Goal: Task Accomplishment & Management: Complete application form

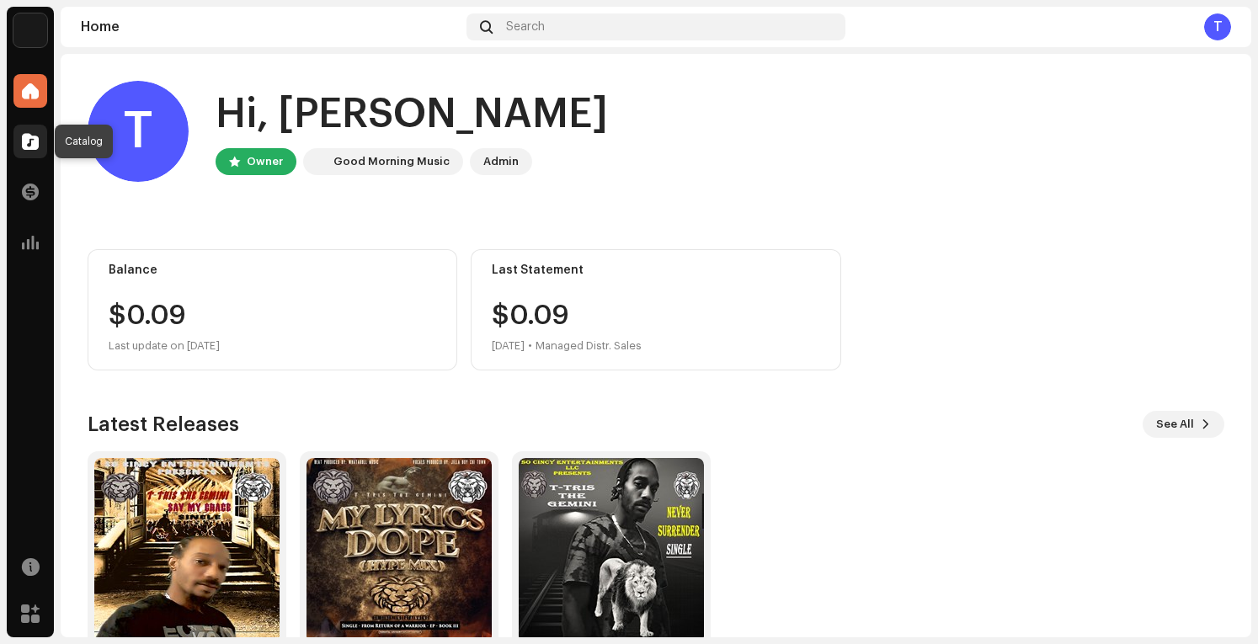
click at [37, 142] on span at bounding box center [30, 141] width 17 height 13
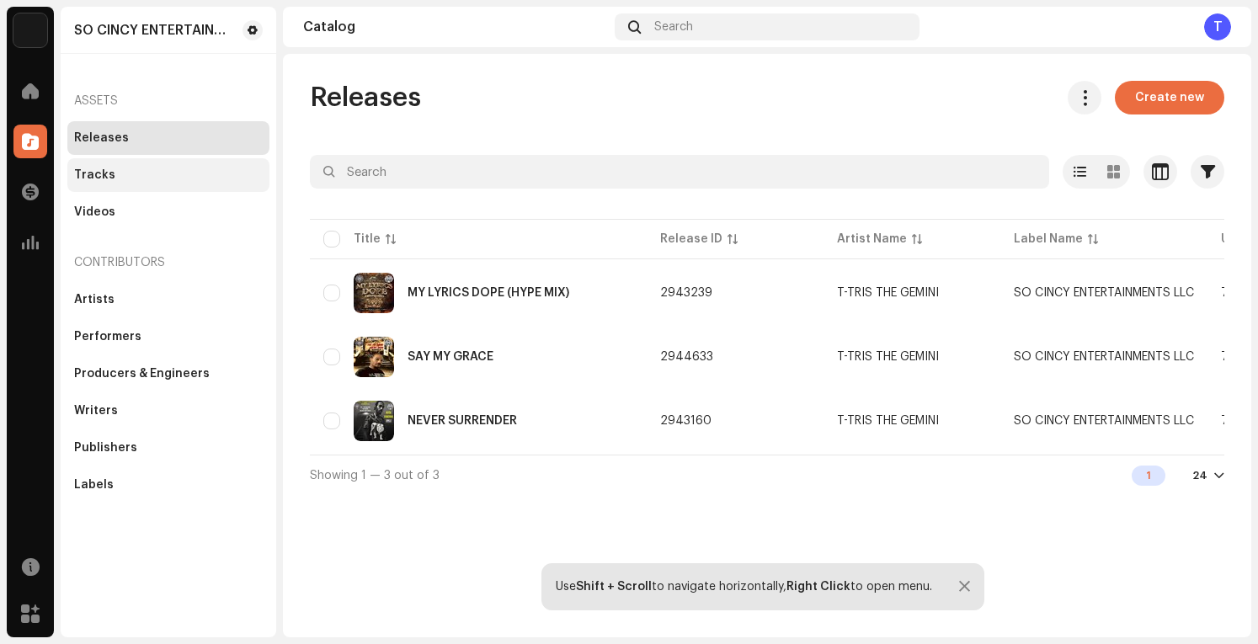
click at [131, 178] on div "Tracks" at bounding box center [168, 174] width 189 height 13
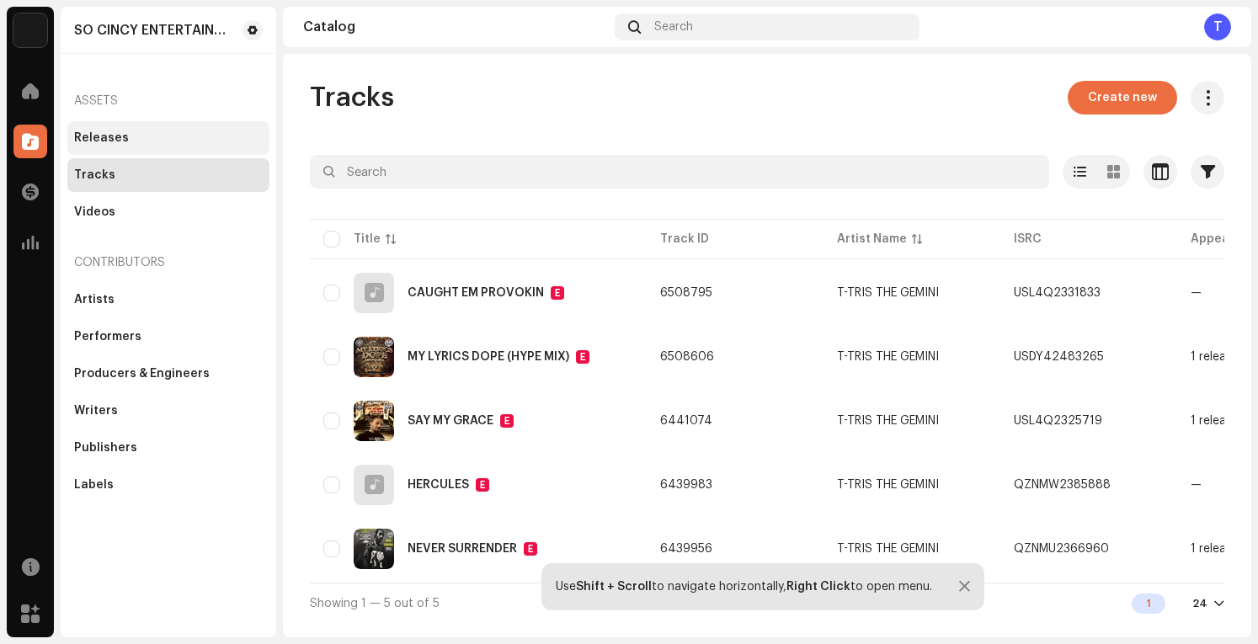
click at [150, 134] on div "Releases" at bounding box center [168, 137] width 189 height 13
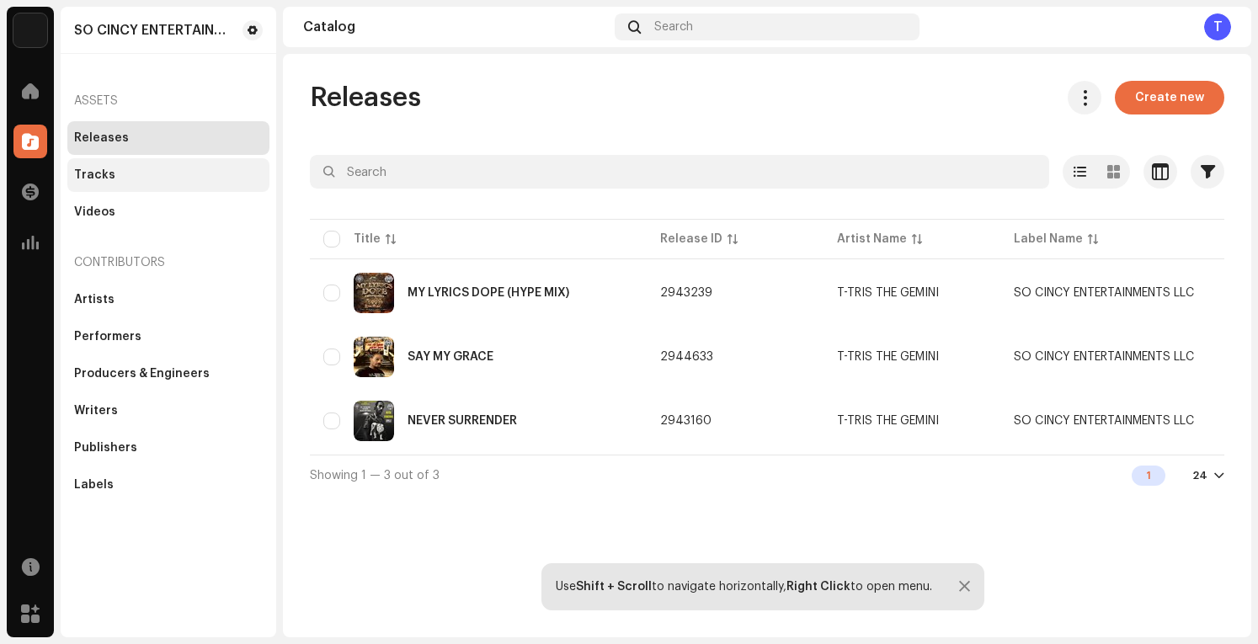
click at [142, 180] on div "Tracks" at bounding box center [168, 174] width 189 height 13
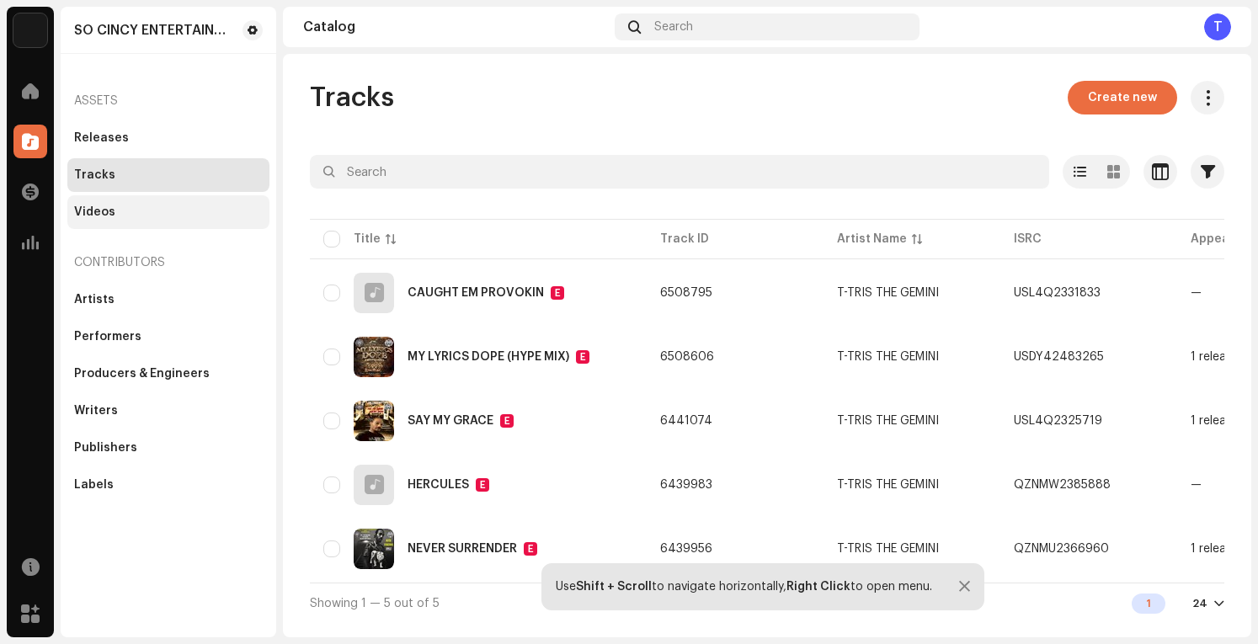
click at [142, 211] on div "Videos" at bounding box center [168, 211] width 189 height 13
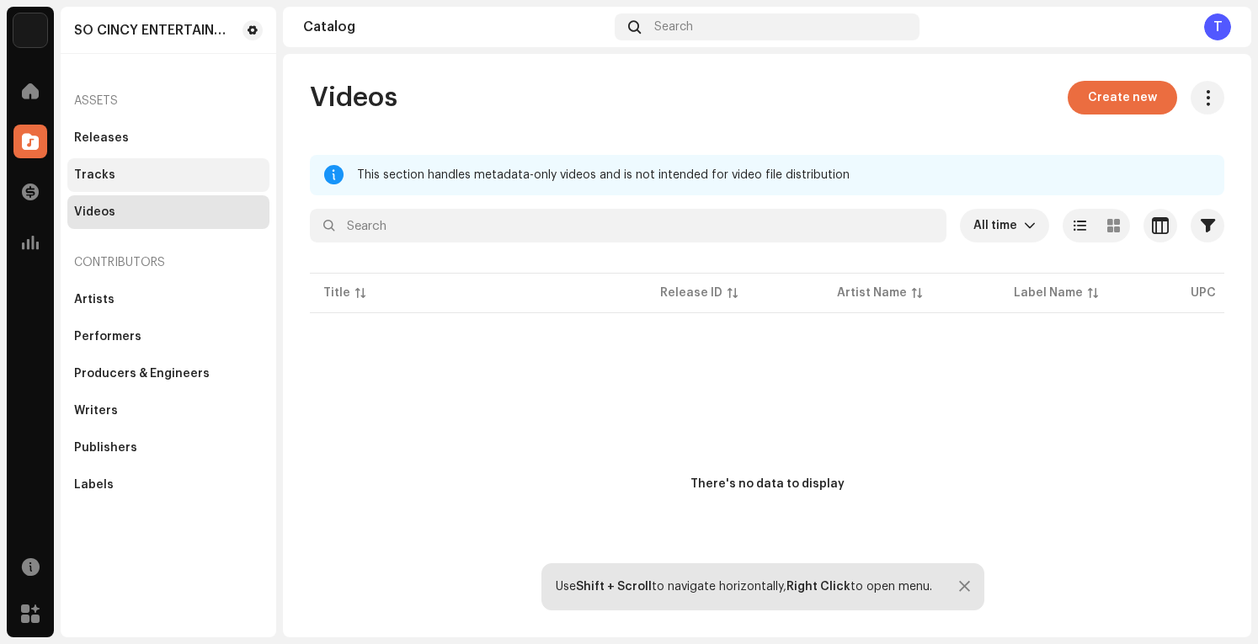
click at [143, 183] on div "Tracks" at bounding box center [168, 175] width 202 height 34
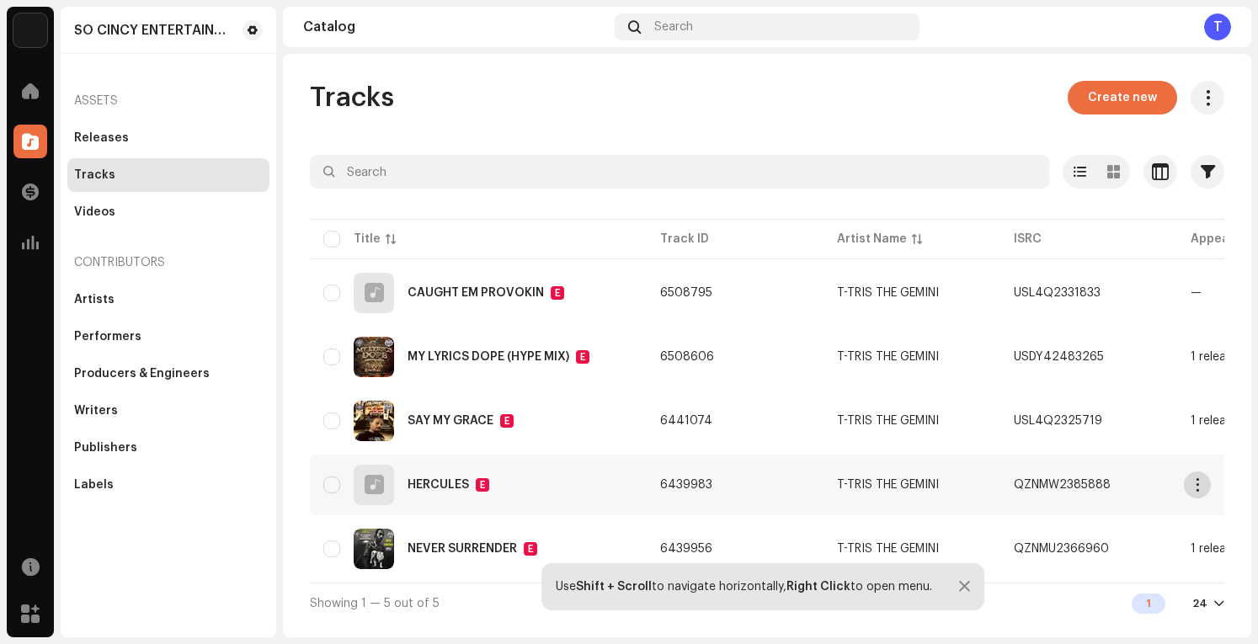
click at [1202, 483] on span "button" at bounding box center [1198, 484] width 13 height 13
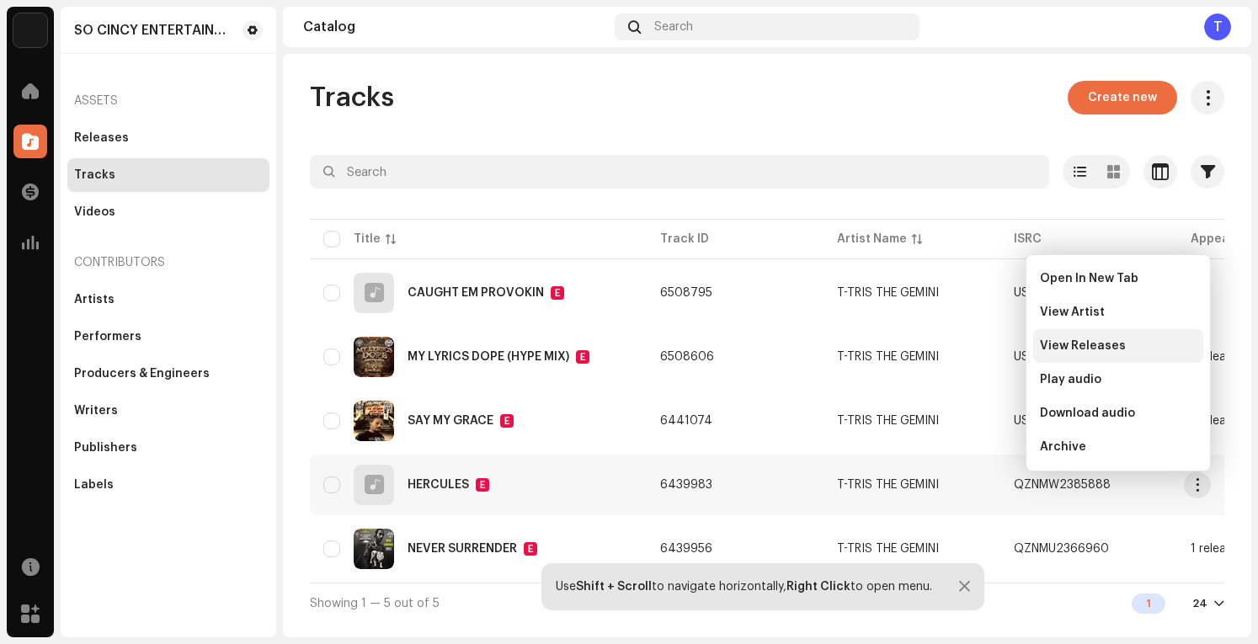
click at [1112, 342] on span "View Releases" at bounding box center [1083, 345] width 86 height 13
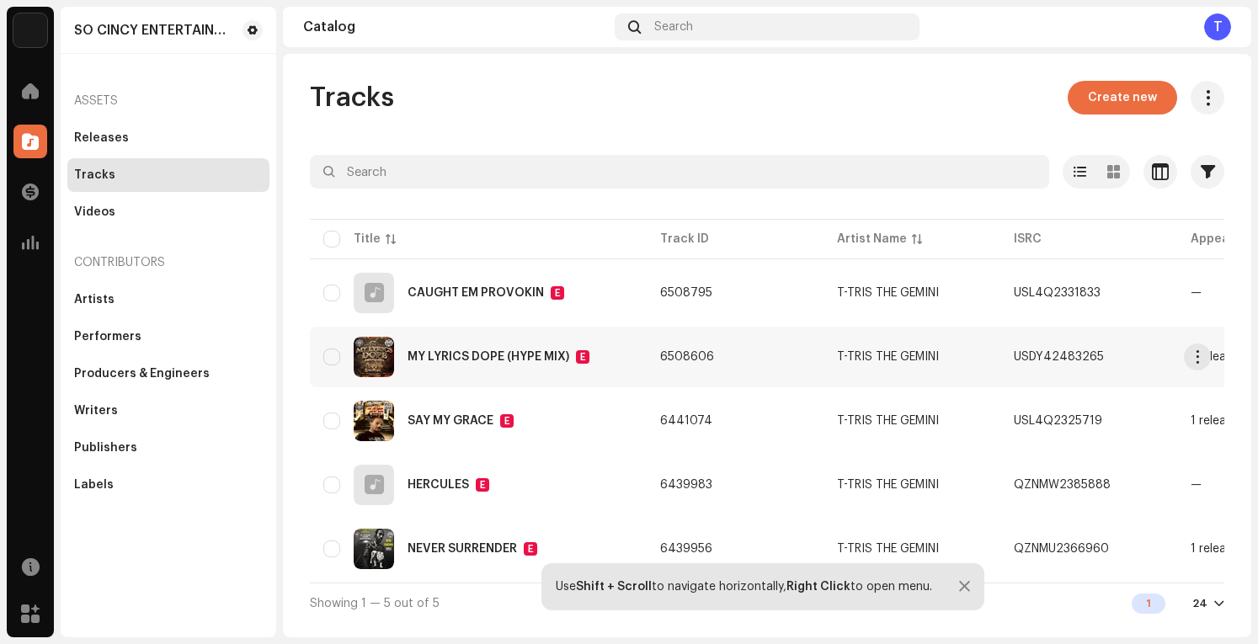
click at [434, 358] on div "MY LYRICS DOPE (HYPE MIX)" at bounding box center [489, 357] width 162 height 12
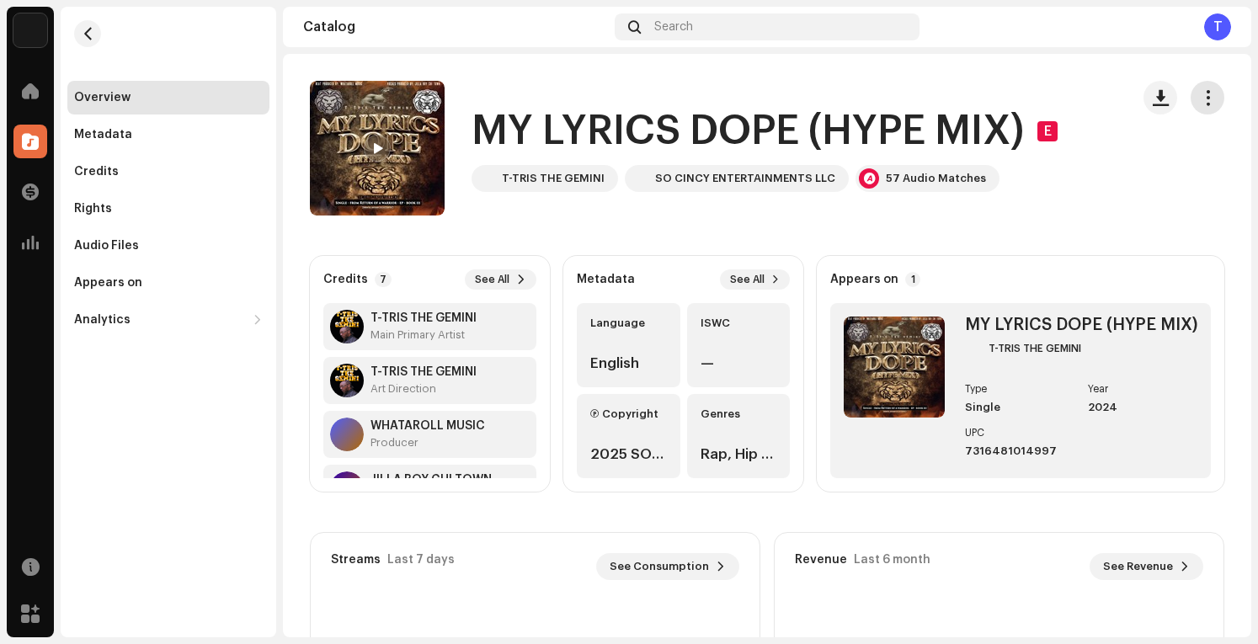
click at [1200, 93] on span "button" at bounding box center [1208, 97] width 16 height 13
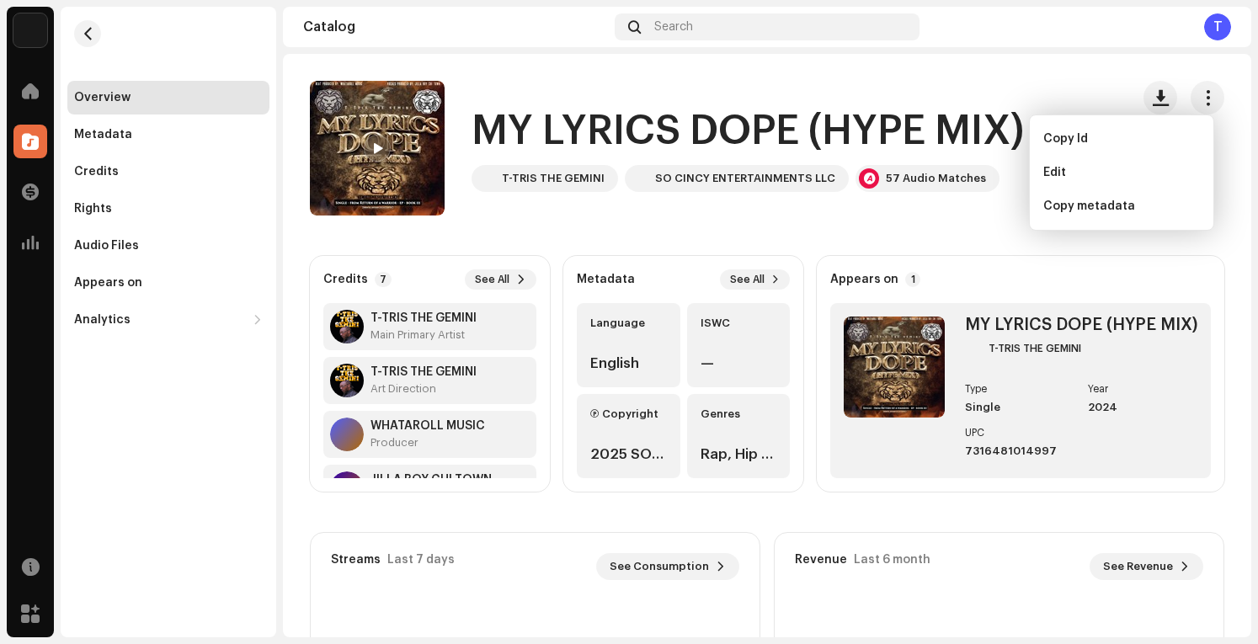
click at [923, 259] on div "Appears on 1 MY LYRICS DOPE (HYPE MIX) T-TRIS THE GEMINI Type Single Year [DATE…" at bounding box center [1021, 374] width 408 height 236
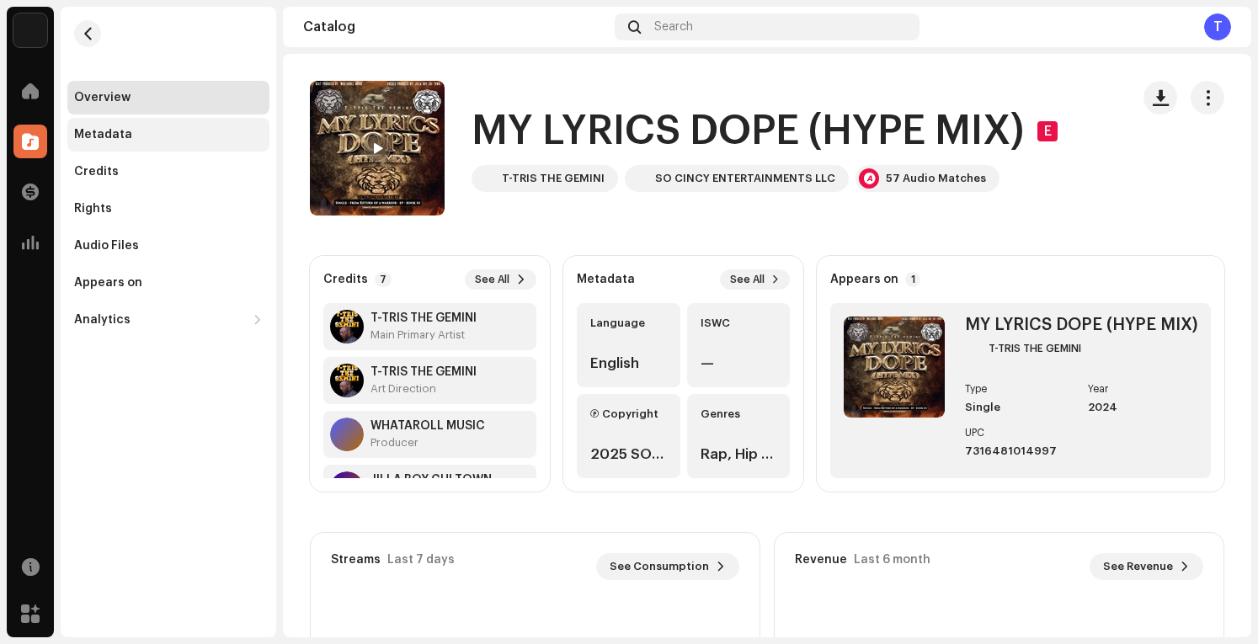
click at [104, 125] on div "Metadata" at bounding box center [168, 135] width 202 height 34
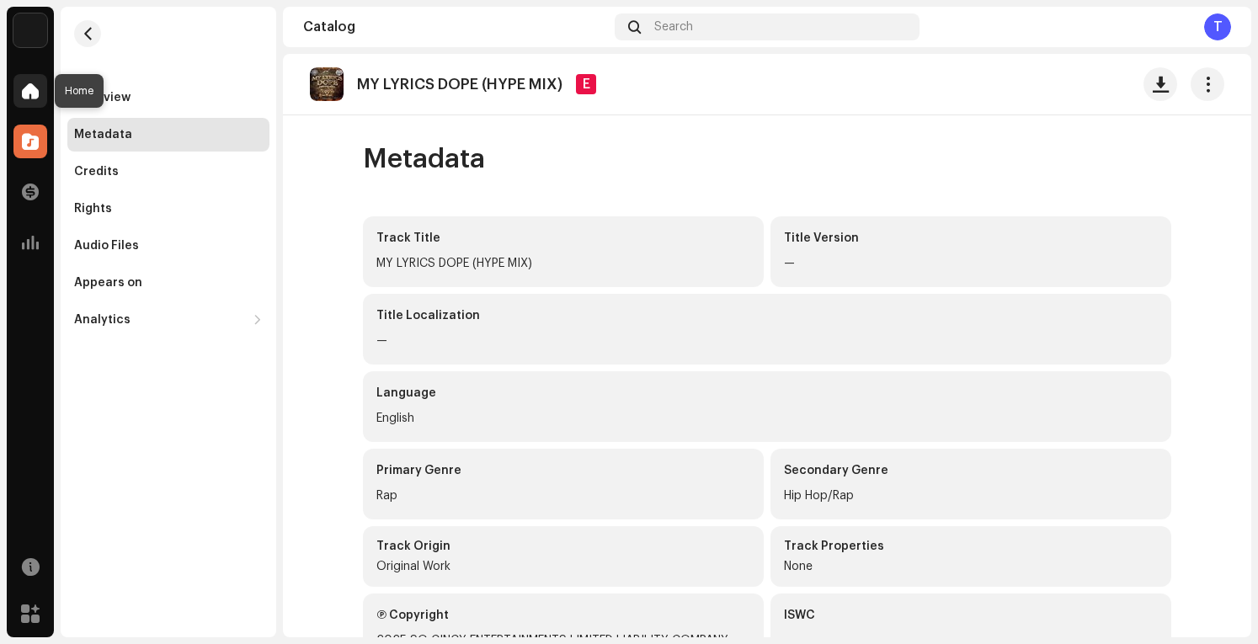
click at [29, 92] on span at bounding box center [30, 90] width 17 height 13
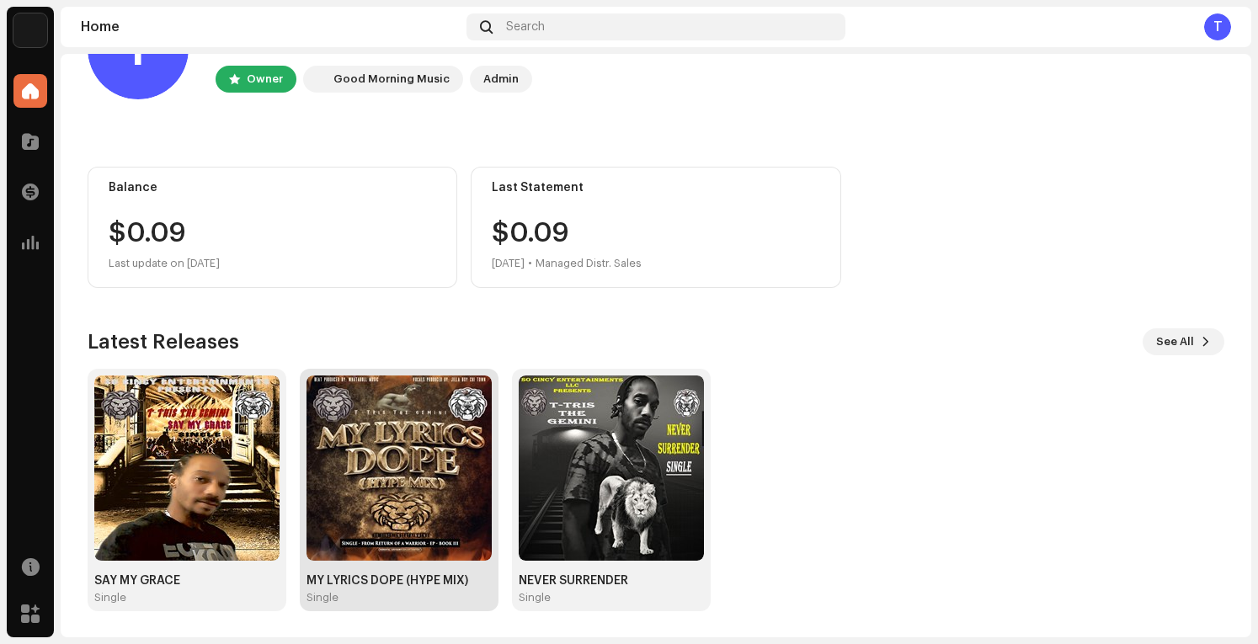
scroll to position [83, 0]
click at [355, 474] on img at bounding box center [399, 468] width 185 height 185
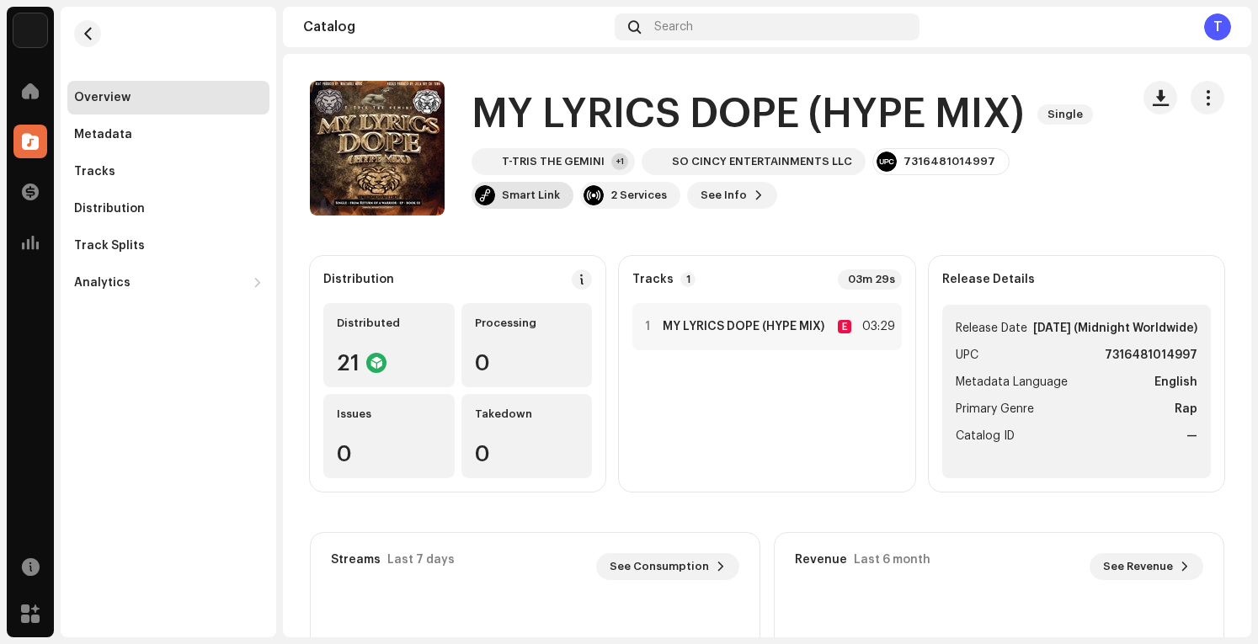
click at [560, 189] on div "Smart Link" at bounding box center [531, 195] width 58 height 13
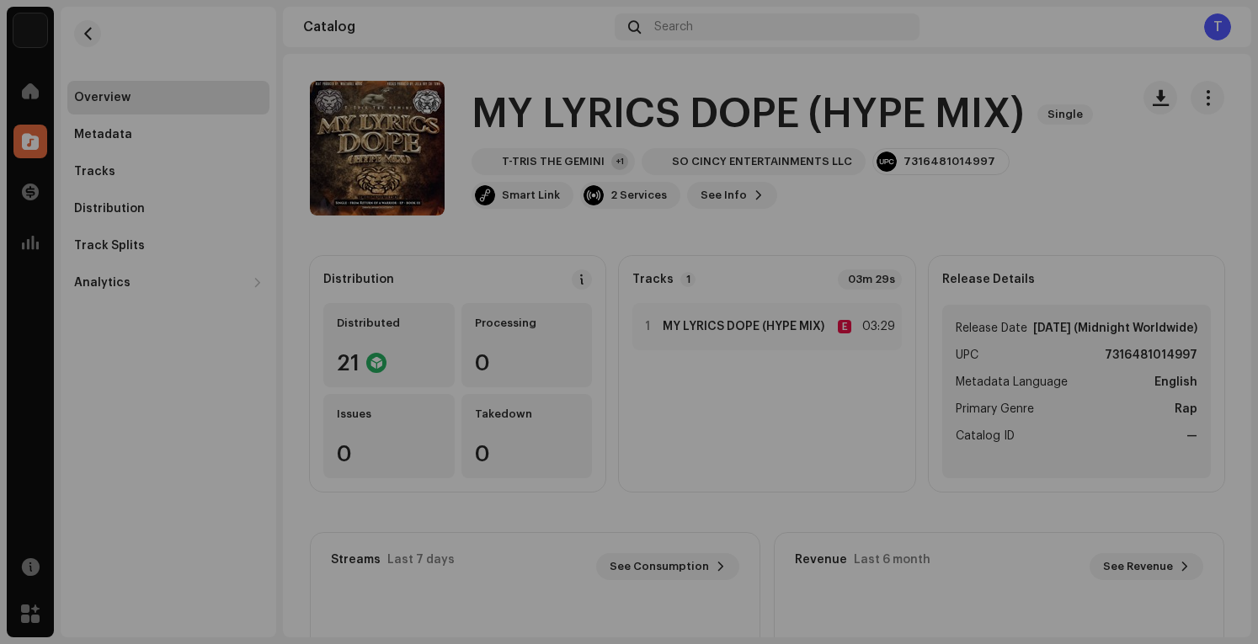
click at [1051, 220] on div "[DOMAIN_NAME] Dashboard Go Premium Smart Link [URL][DOMAIN_NAME]" at bounding box center [629, 322] width 1258 height 644
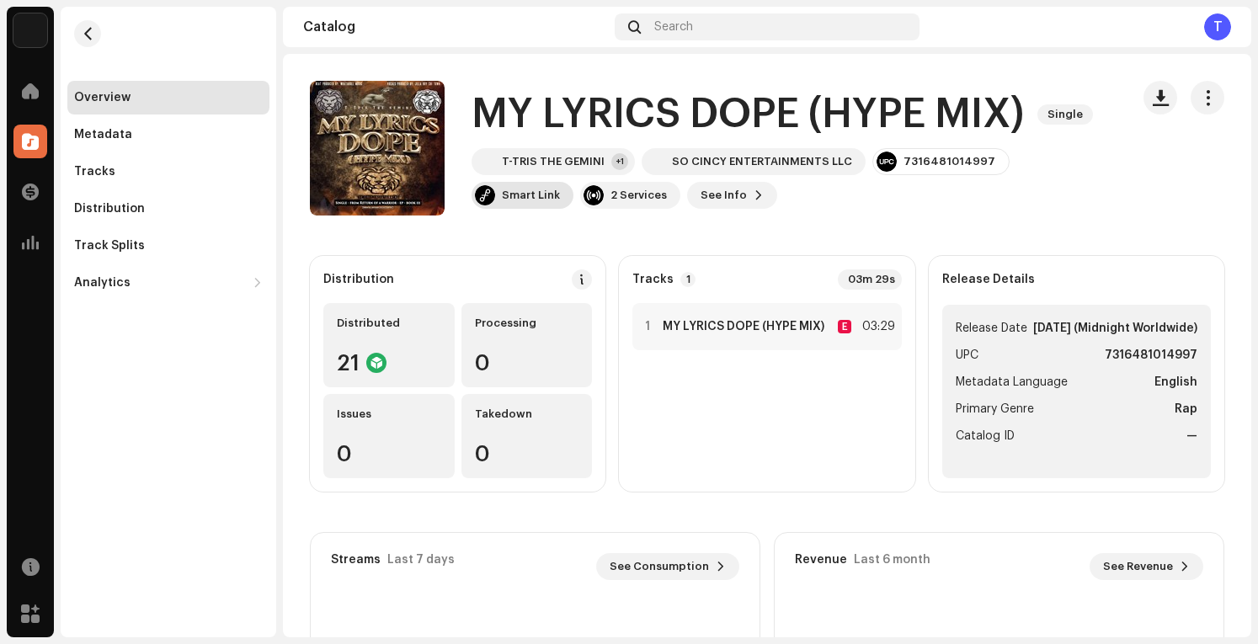
click at [560, 189] on div "Smart Link" at bounding box center [531, 195] width 58 height 13
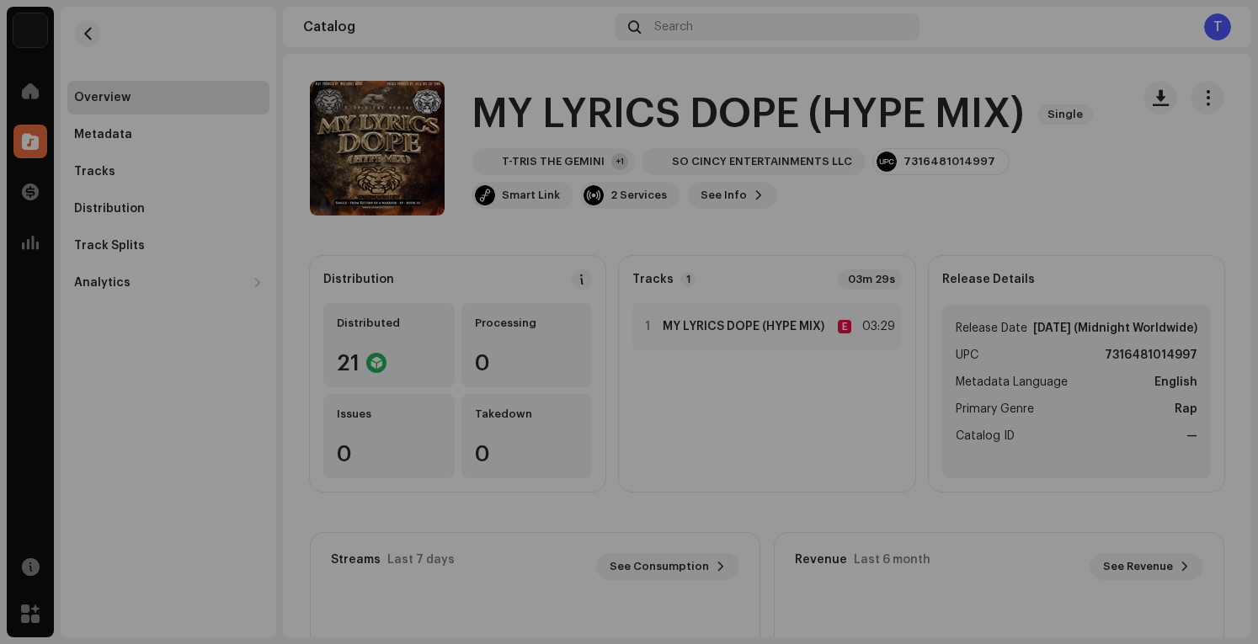
click at [591, 58] on div "[DOMAIN_NAME] Dashboard Go Premium Smart Link [URL][DOMAIN_NAME]" at bounding box center [629, 322] width 1258 height 644
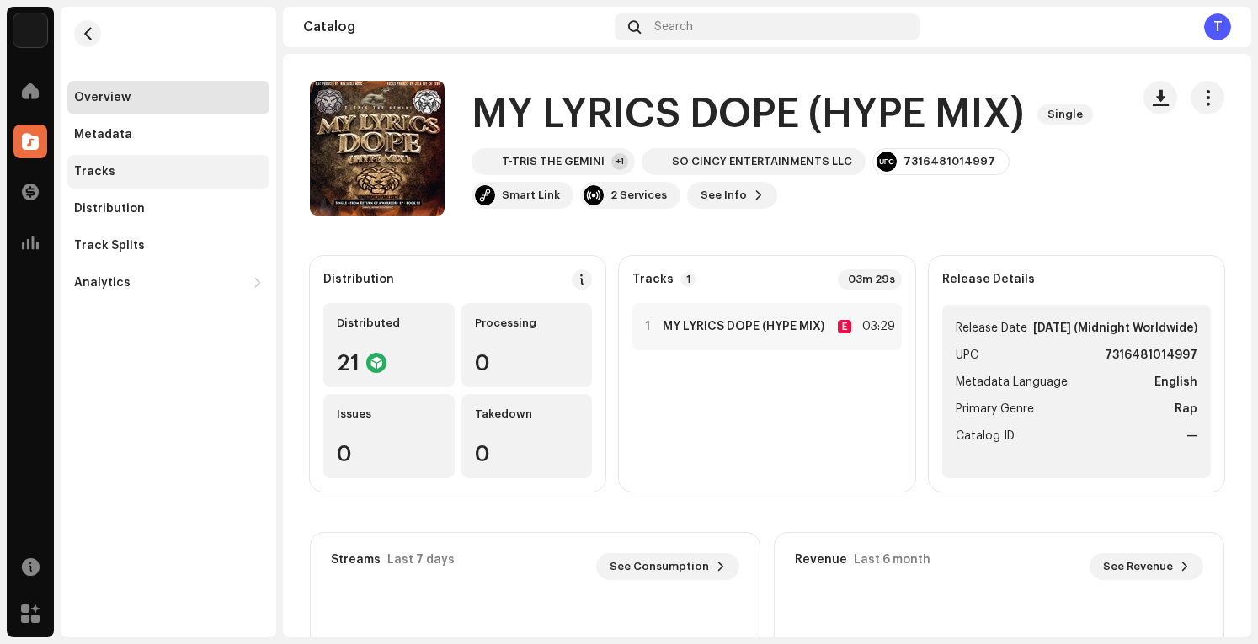
click at [131, 169] on div "Tracks" at bounding box center [168, 171] width 189 height 13
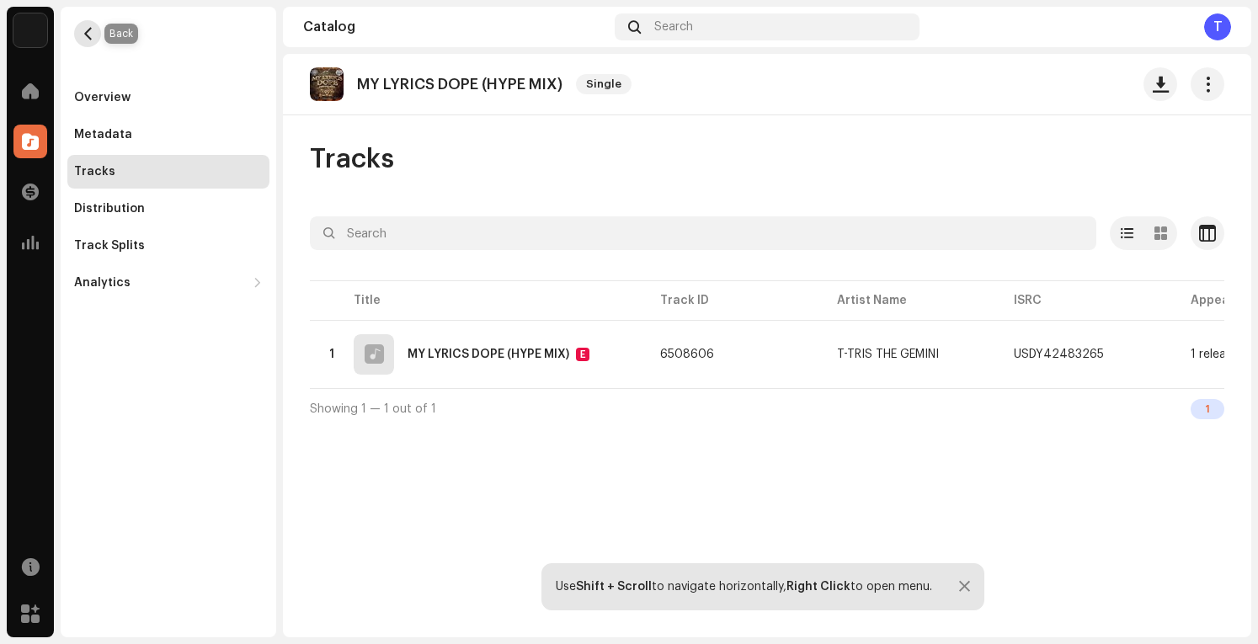
click at [83, 35] on span "button" at bounding box center [88, 33] width 13 height 13
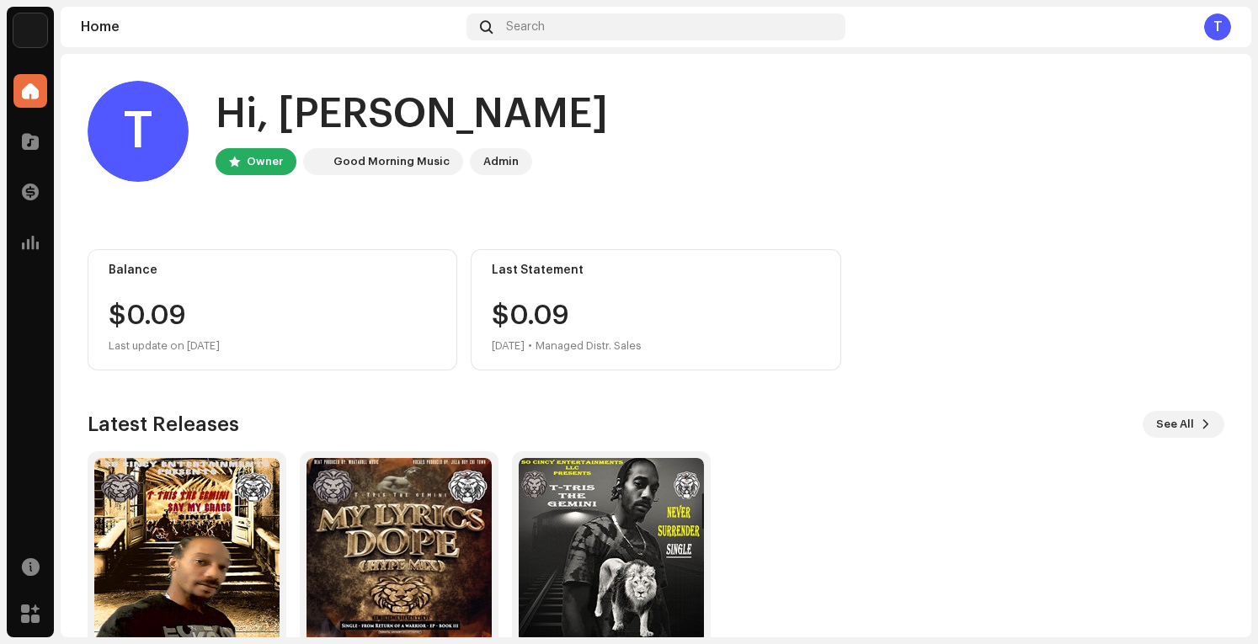
scroll to position [83, 0]
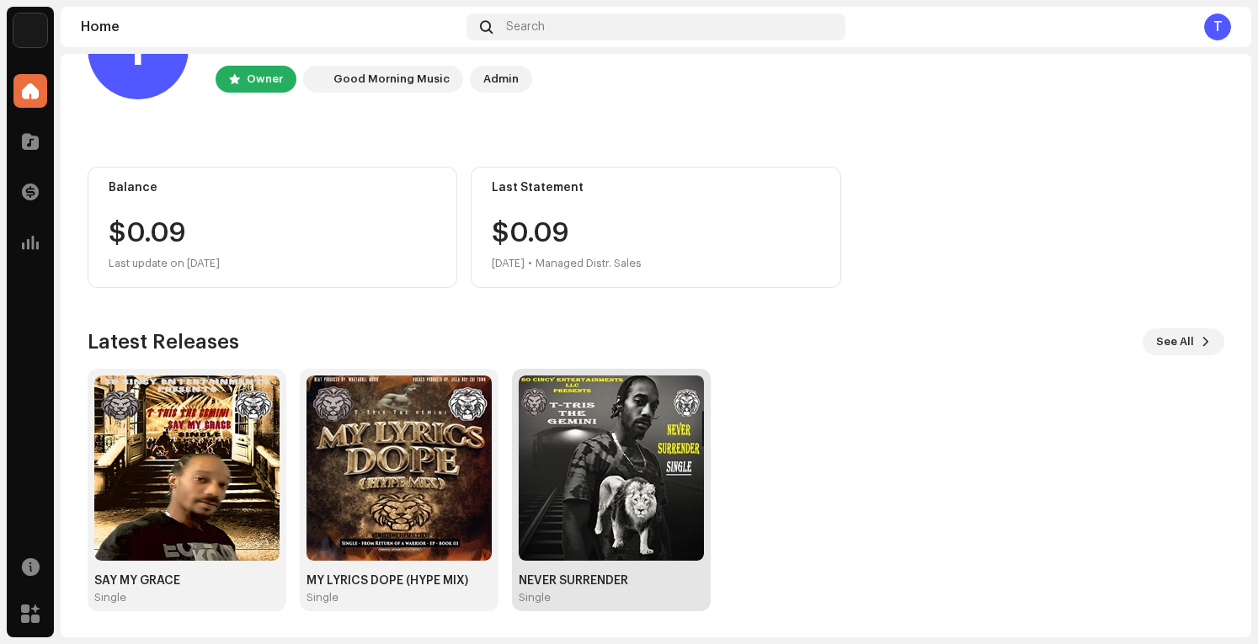
click at [600, 477] on img at bounding box center [611, 468] width 185 height 185
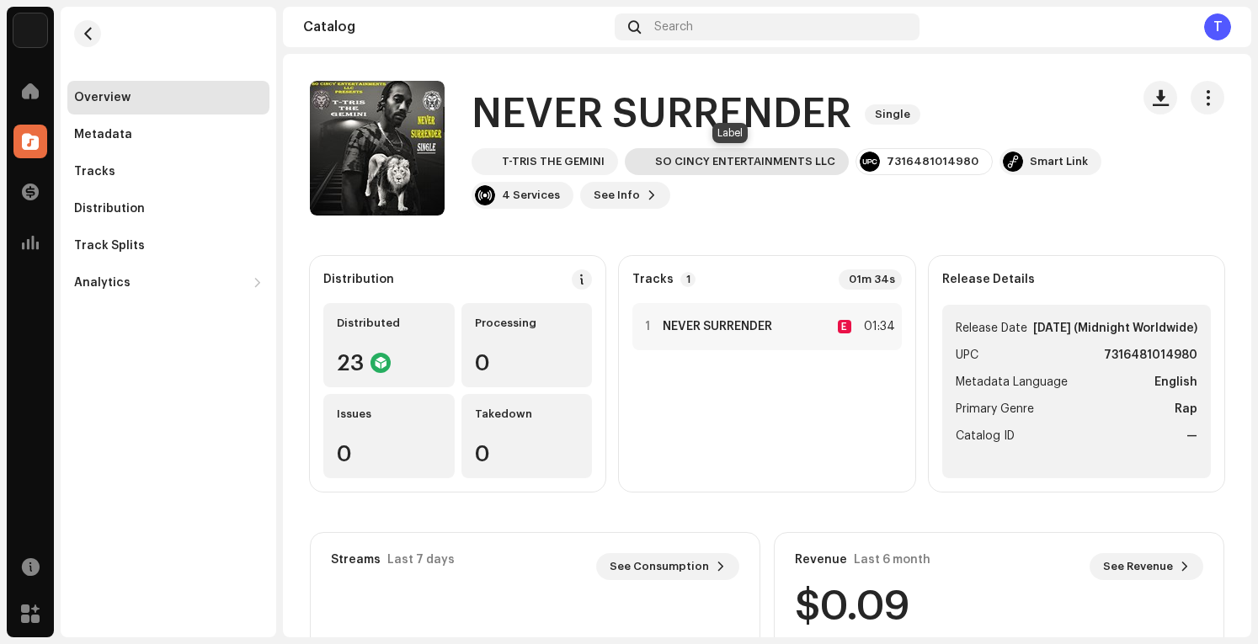
click at [678, 160] on div "SO CINCY ENTERTAINMENTS LLC" at bounding box center [745, 161] width 180 height 13
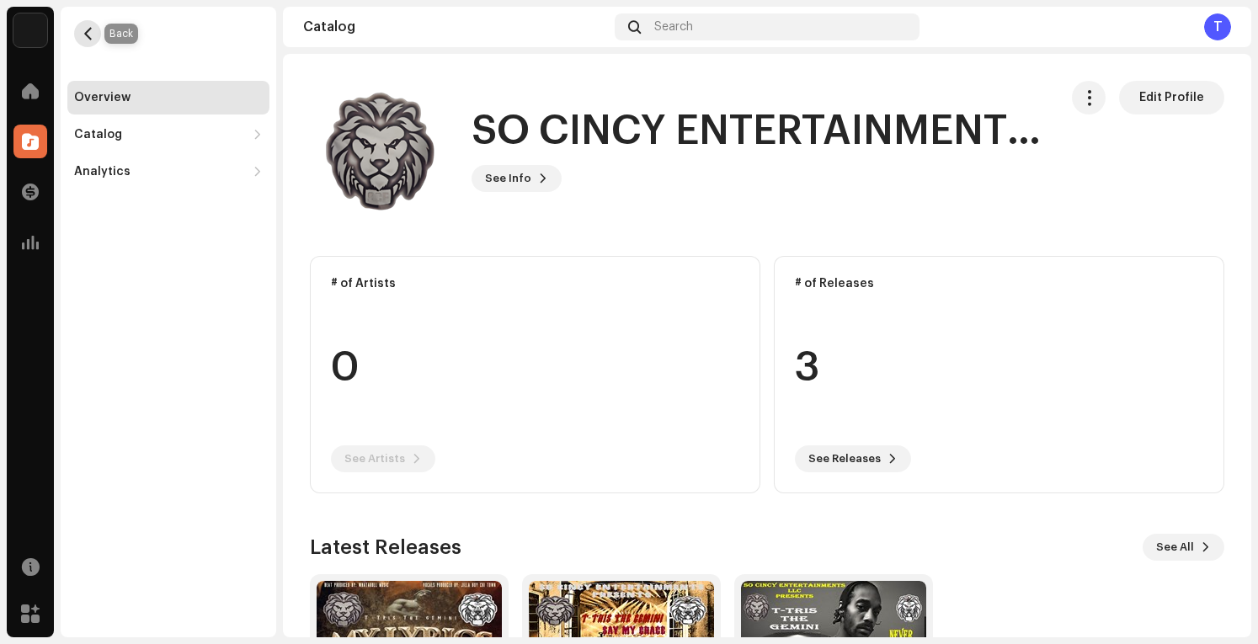
click at [95, 35] on button "button" at bounding box center [87, 33] width 27 height 27
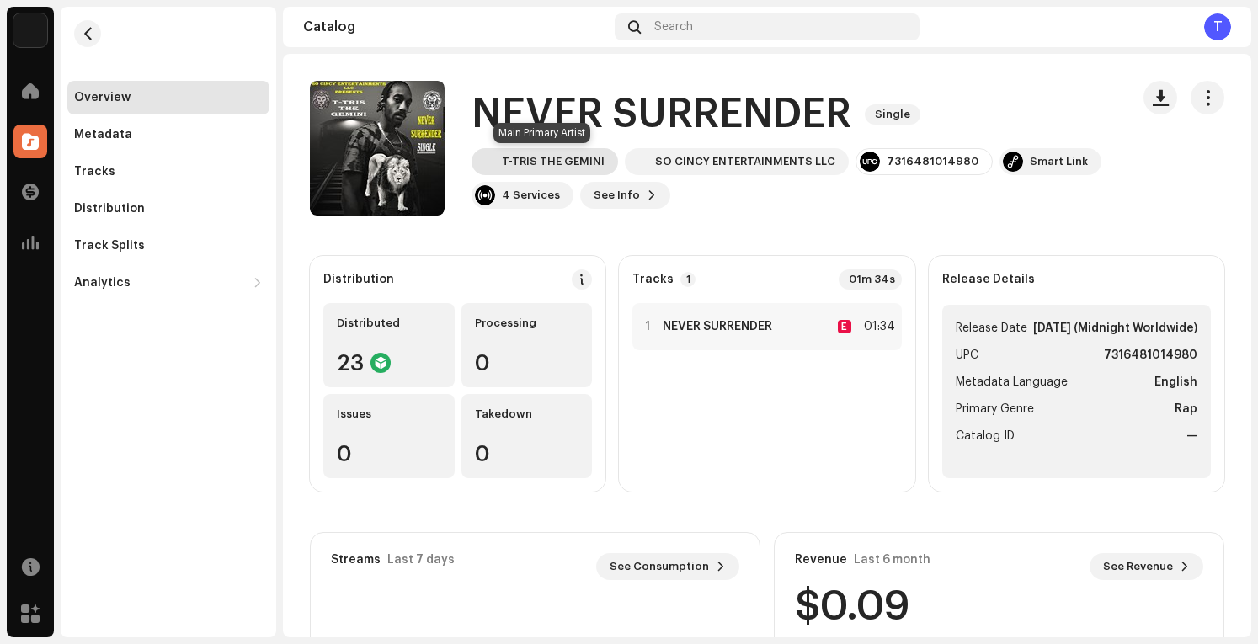
click at [587, 159] on div "T-TRIS THE GEMINI" at bounding box center [553, 161] width 103 height 13
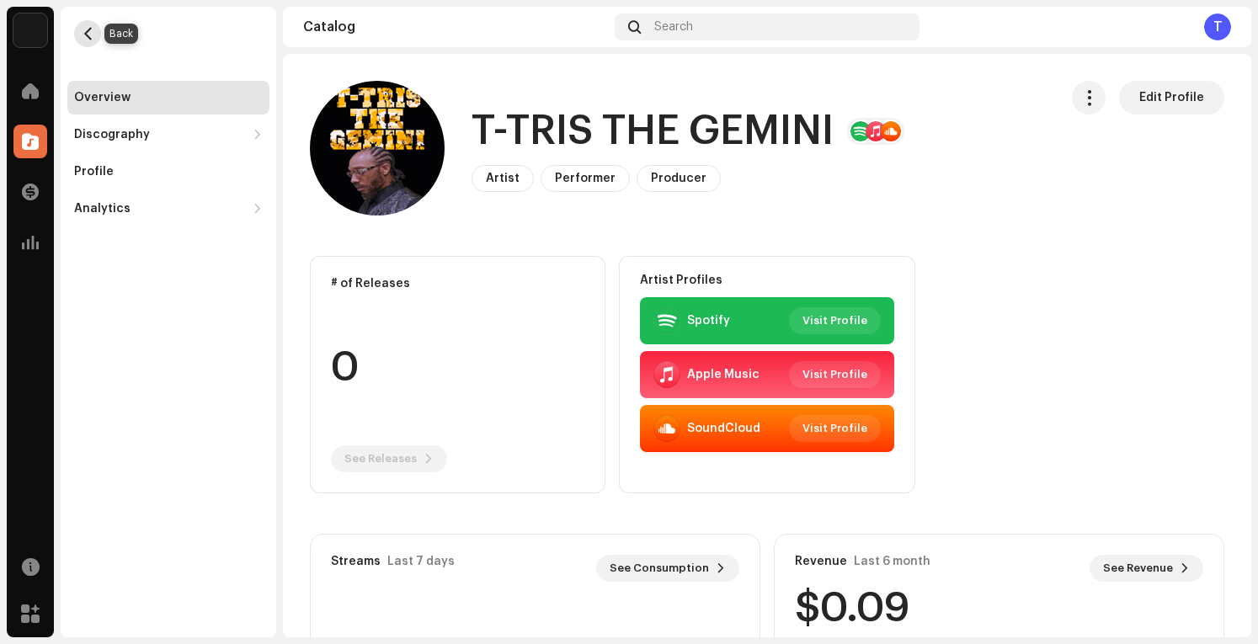
click at [86, 33] on span "button" at bounding box center [88, 33] width 13 height 13
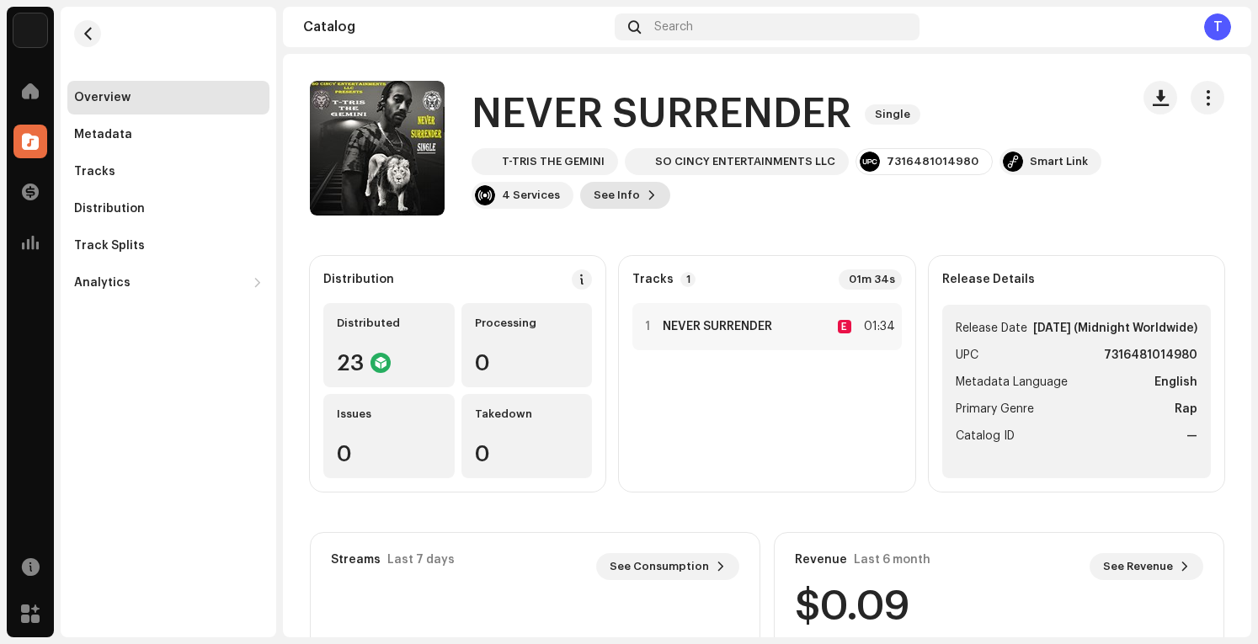
click at [625, 191] on span "See Info" at bounding box center [617, 196] width 46 height 34
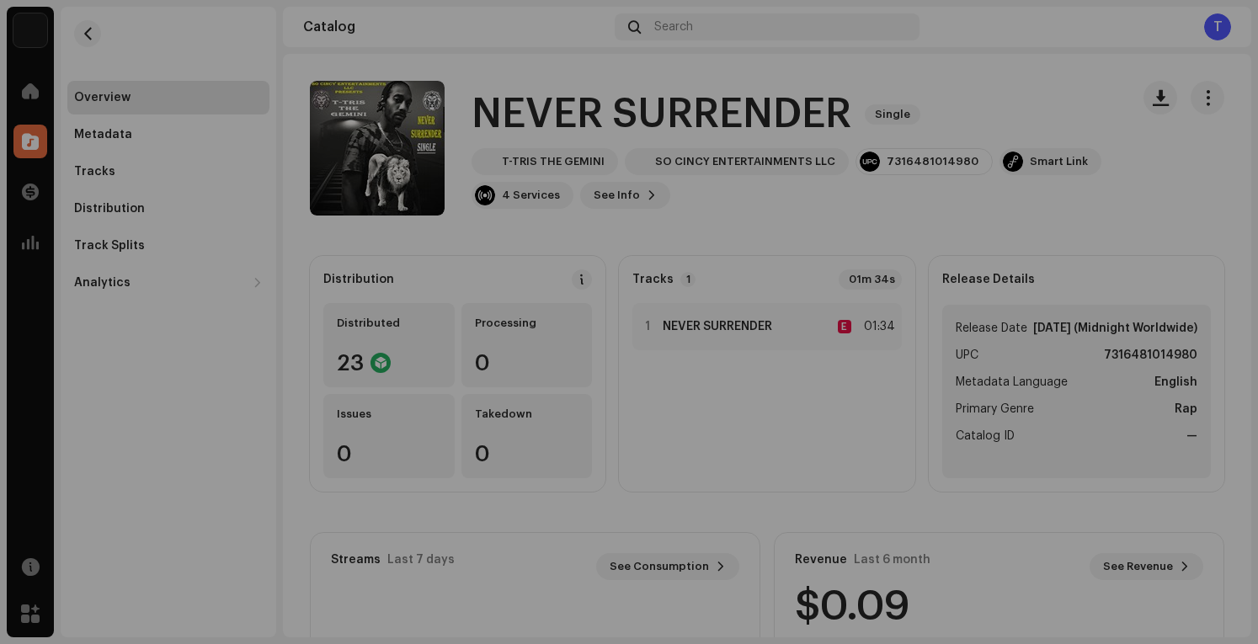
click at [1089, 211] on div "NEVER SURRENDER 2943160 Metadata Distribution Metadata Language English Release…" at bounding box center [629, 322] width 1258 height 644
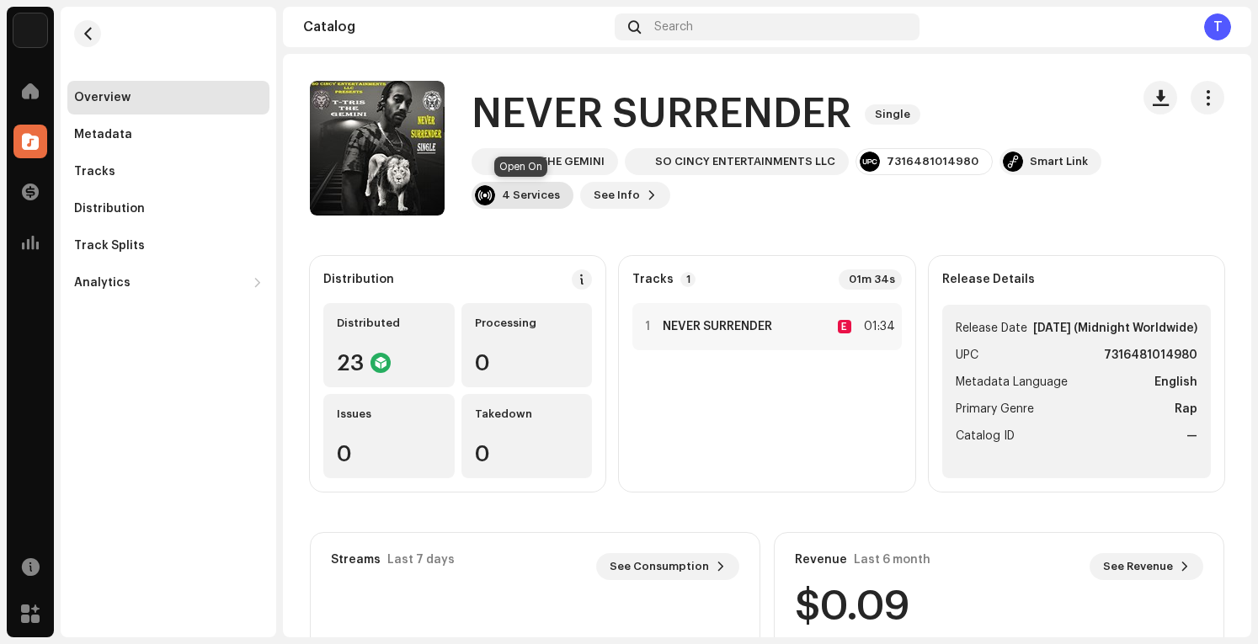
click at [543, 195] on div "4 Services" at bounding box center [531, 195] width 58 height 13
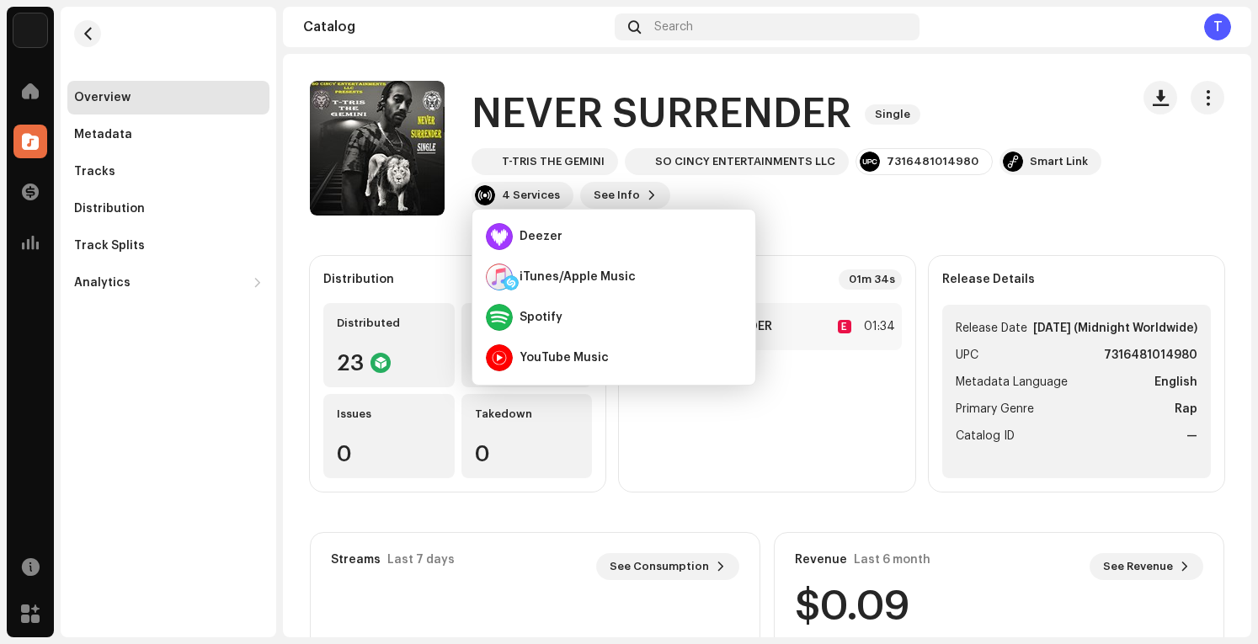
click at [936, 204] on div "T-TRIS THE GEMINI SO CINCY ENTERTAINMENTS LLC 7316481014980 Smart Link 4 Servic…" at bounding box center [794, 178] width 645 height 61
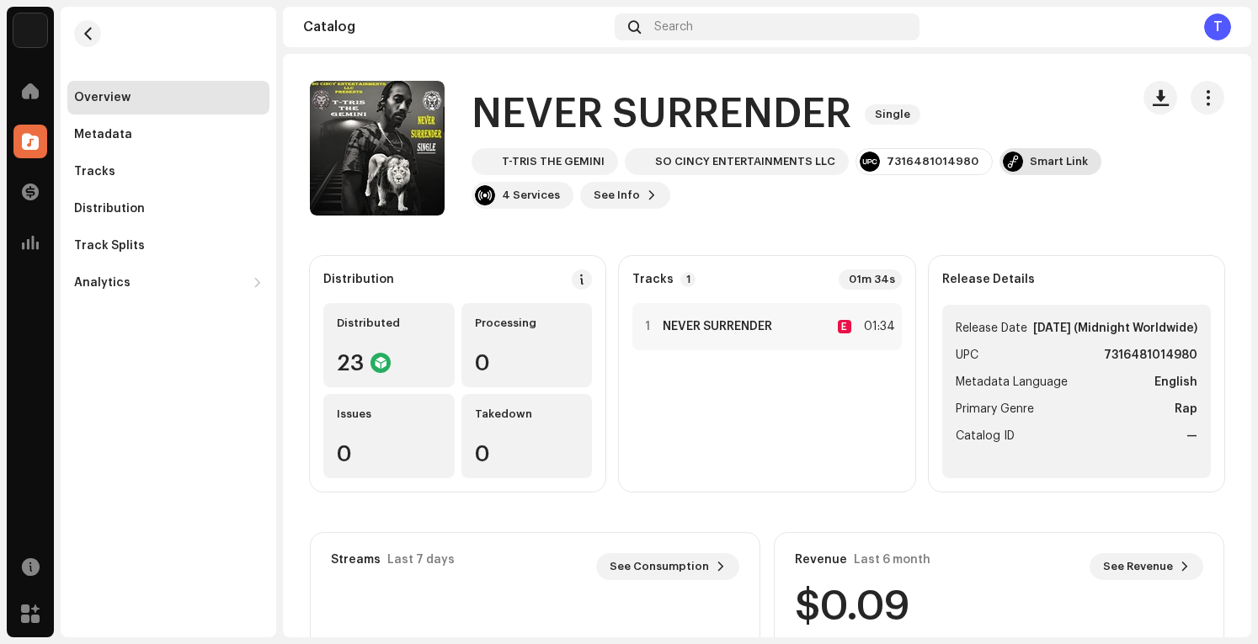
click at [1039, 159] on div "Smart Link" at bounding box center [1059, 161] width 58 height 13
click at [921, 255] on div "[DOMAIN_NAME] Dashboard Go Premium Smart Link [URL][DOMAIN_NAME]" at bounding box center [629, 322] width 1258 height 644
click at [532, 198] on div "4 Services" at bounding box center [531, 195] width 58 height 13
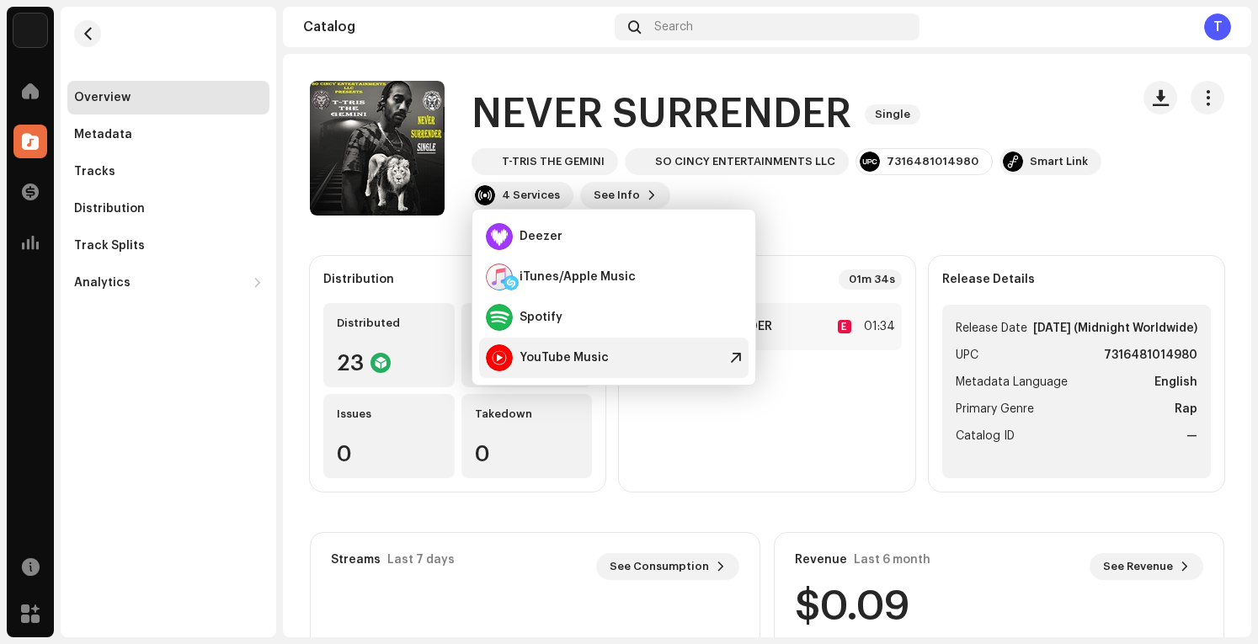
click at [559, 355] on div "YouTube Music" at bounding box center [564, 357] width 89 height 13
click at [884, 197] on div "T-TRIS THE GEMINI SO CINCY ENTERTAINMENTS LLC 7316481014980 Smart Link 4 Servic…" at bounding box center [794, 178] width 645 height 61
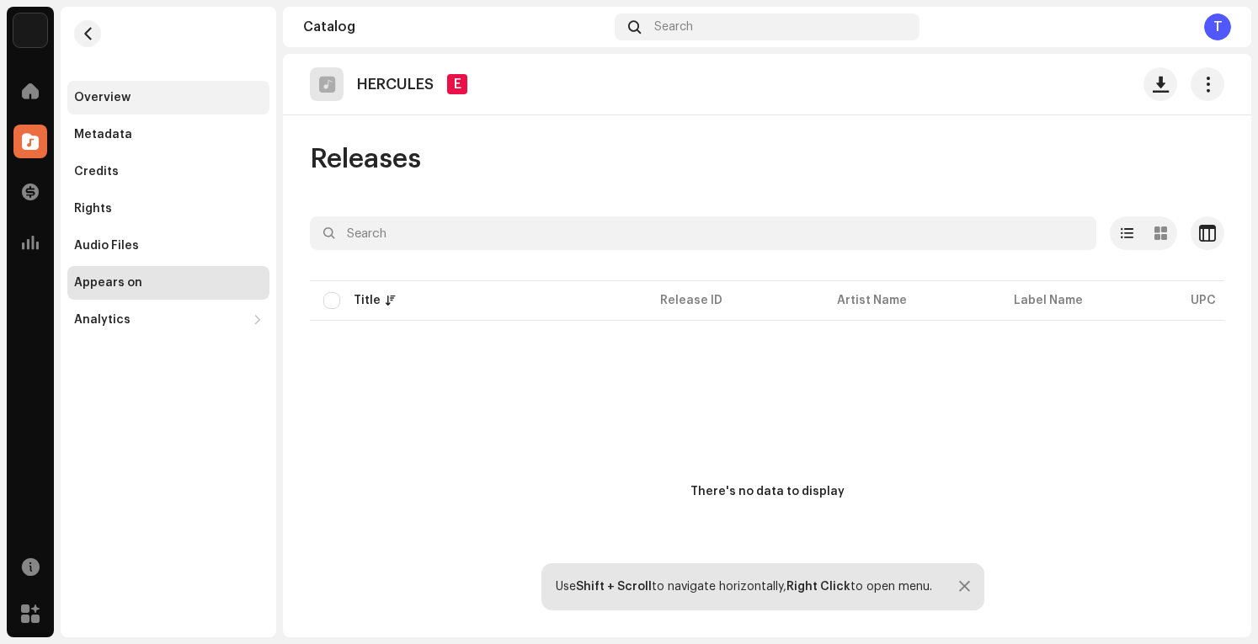
click at [124, 102] on div "Overview" at bounding box center [102, 97] width 56 height 13
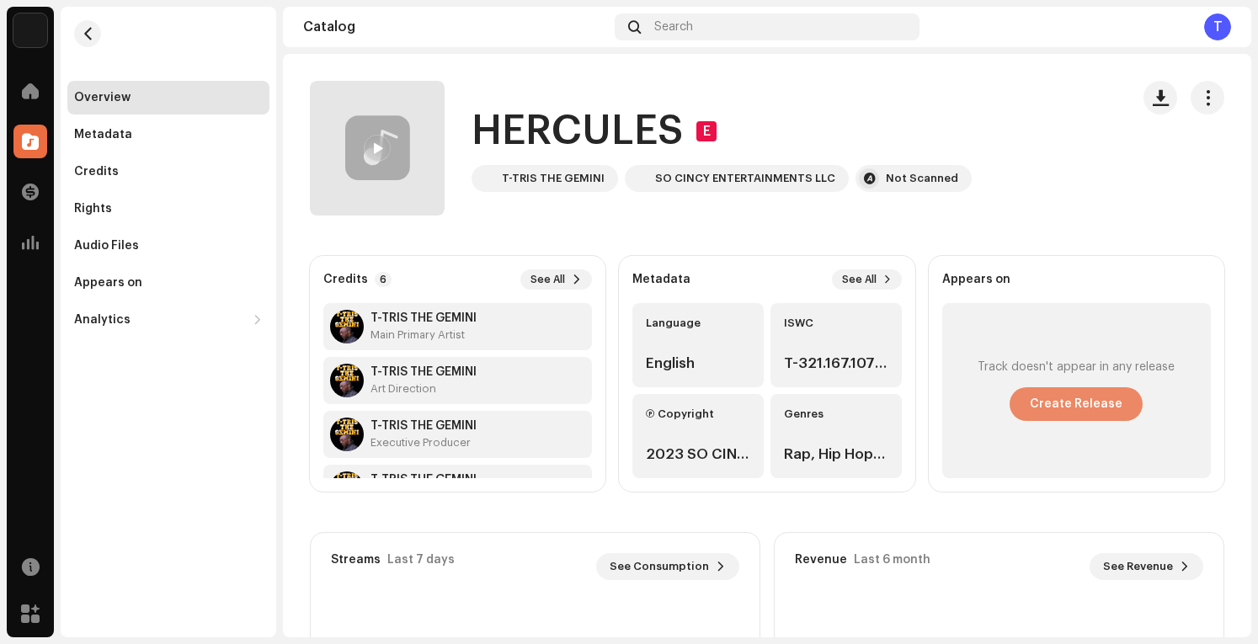
click at [1058, 400] on span "Create Release" at bounding box center [1076, 404] width 93 height 34
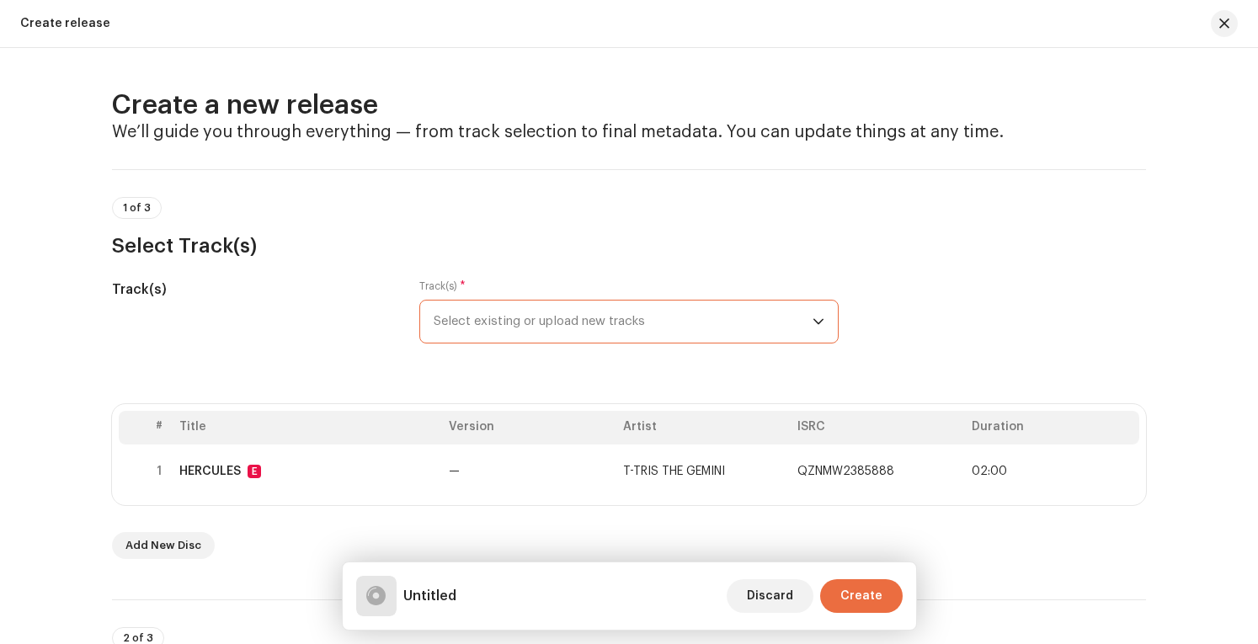
click at [785, 321] on span "Select existing or upload new tracks" at bounding box center [623, 322] width 379 height 42
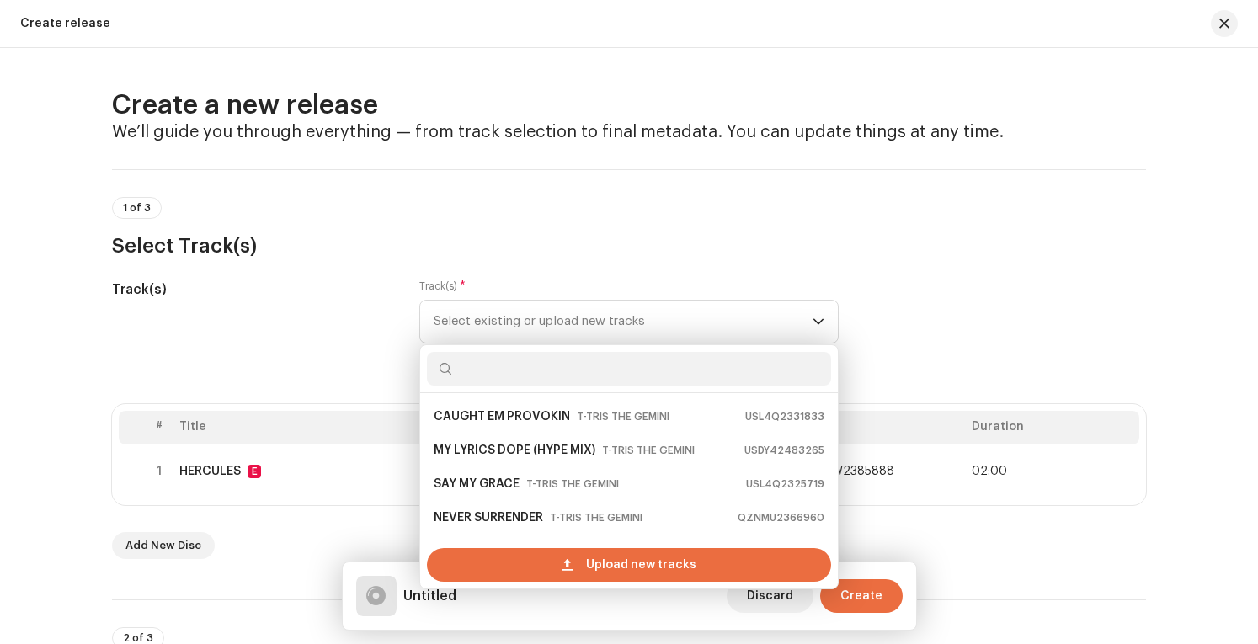
click at [1089, 309] on div "Track(s) Track(s) * Select existing or upload new tracks CAUGHT EM PROVOKIN T-T…" at bounding box center [629, 322] width 1034 height 84
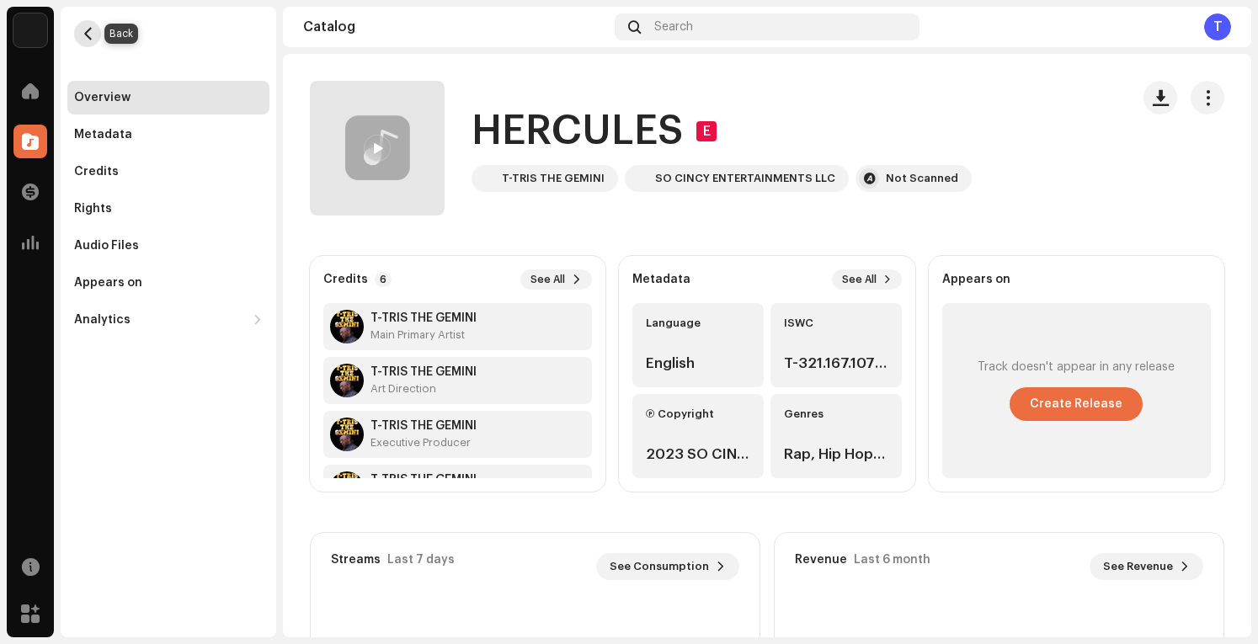
click at [89, 27] on span "button" at bounding box center [88, 33] width 13 height 13
click at [88, 29] on span "button" at bounding box center [88, 33] width 13 height 13
click at [30, 100] on div at bounding box center [30, 91] width 34 height 34
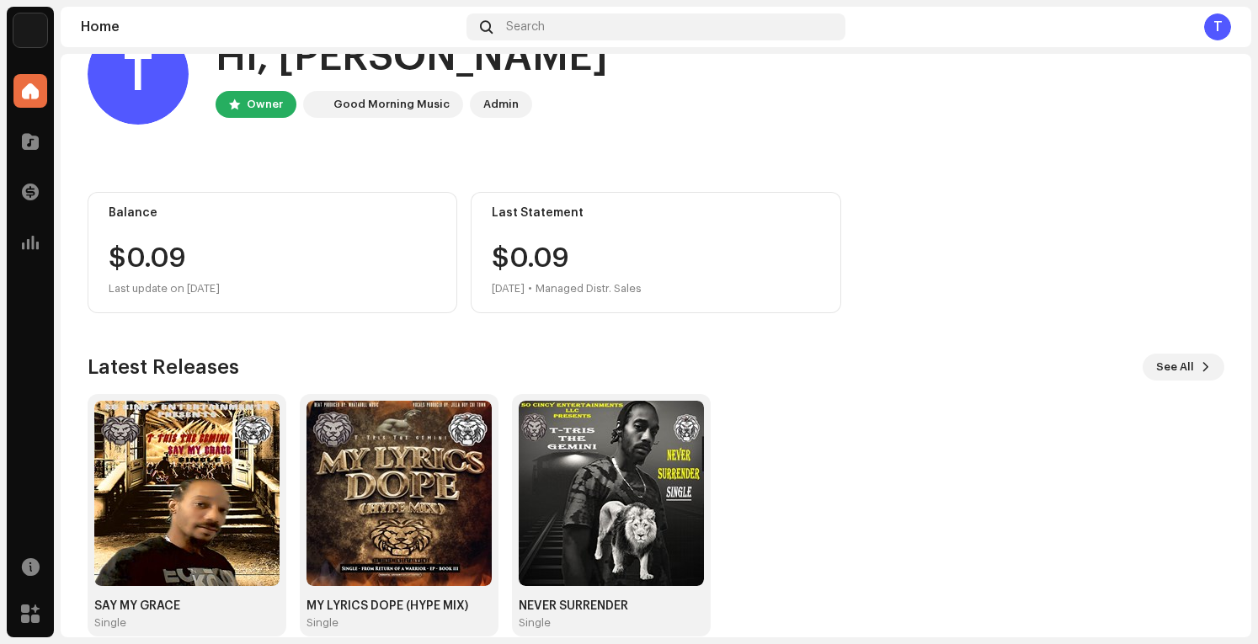
scroll to position [83, 0]
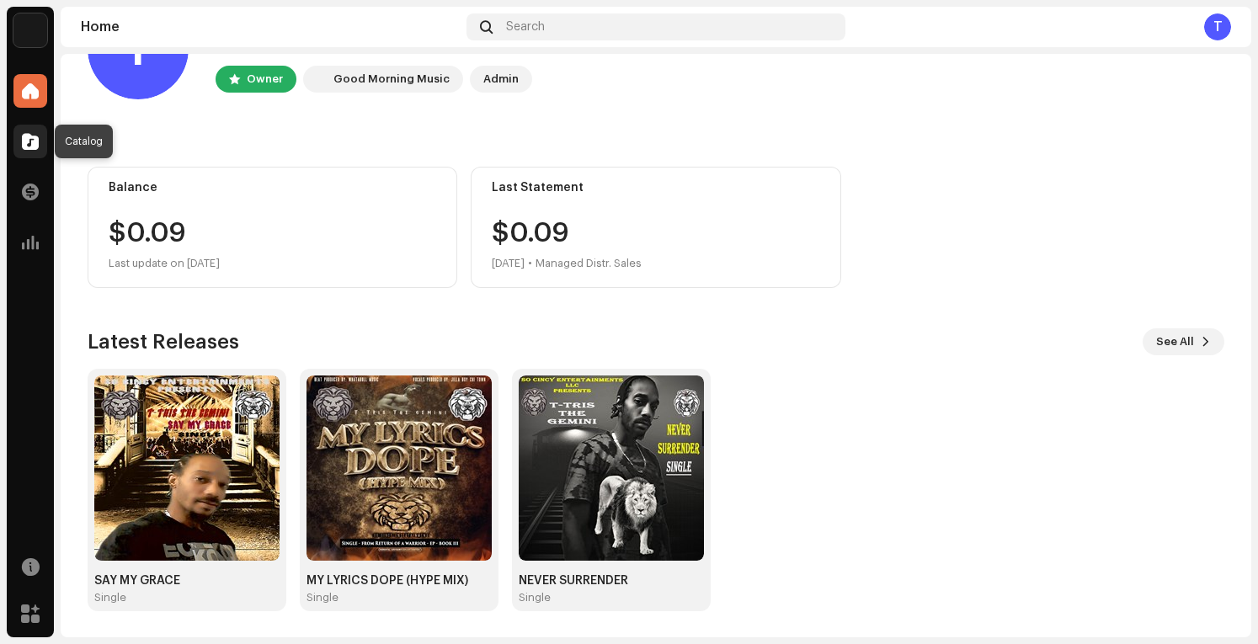
click at [27, 144] on span at bounding box center [30, 141] width 17 height 13
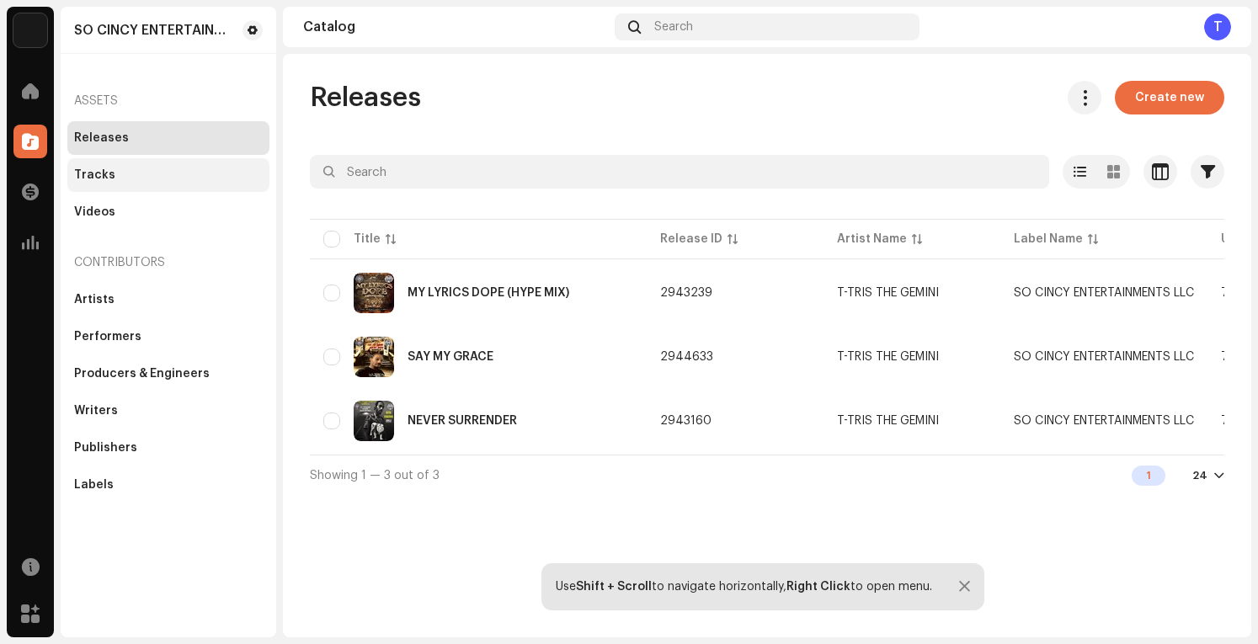
click at [97, 169] on div "Tracks" at bounding box center [94, 174] width 41 height 13
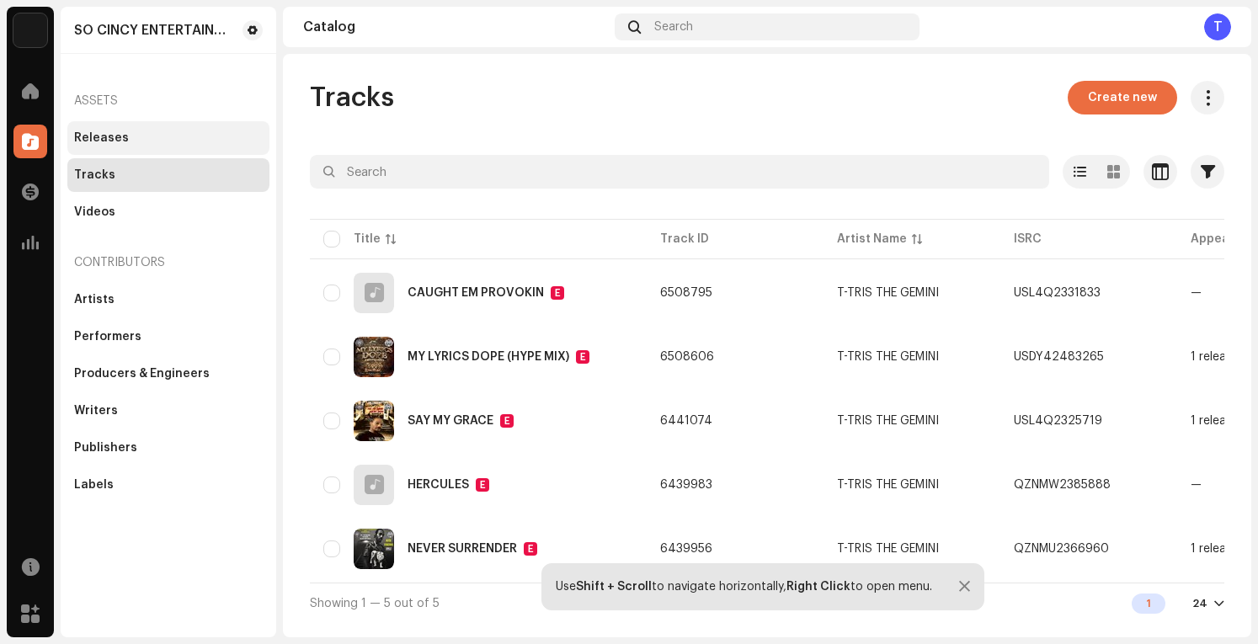
click at [137, 139] on div "Releases" at bounding box center [168, 137] width 189 height 13
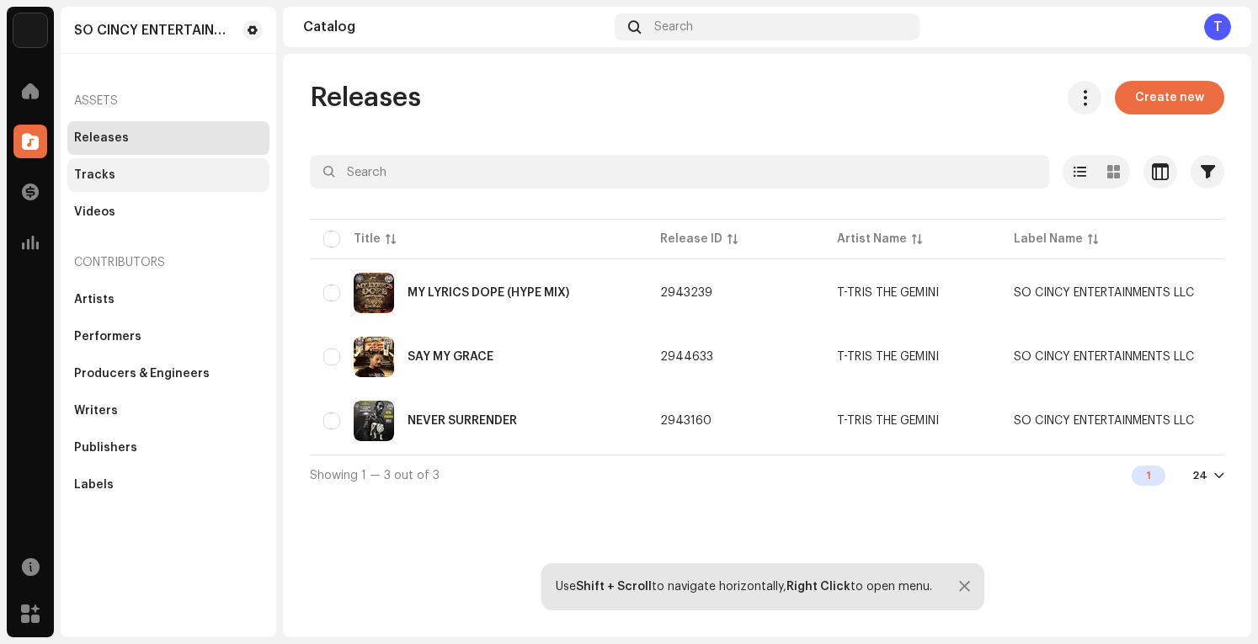
click at [131, 176] on div "Tracks" at bounding box center [168, 174] width 189 height 13
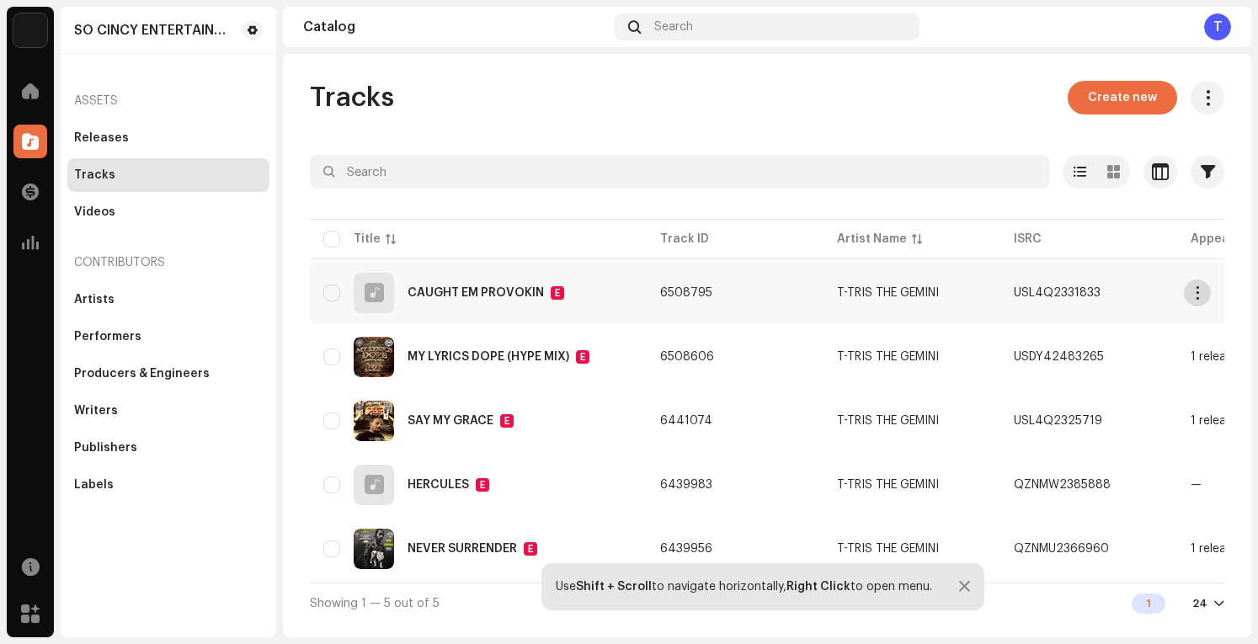
click at [1192, 291] on span "button" at bounding box center [1198, 292] width 13 height 13
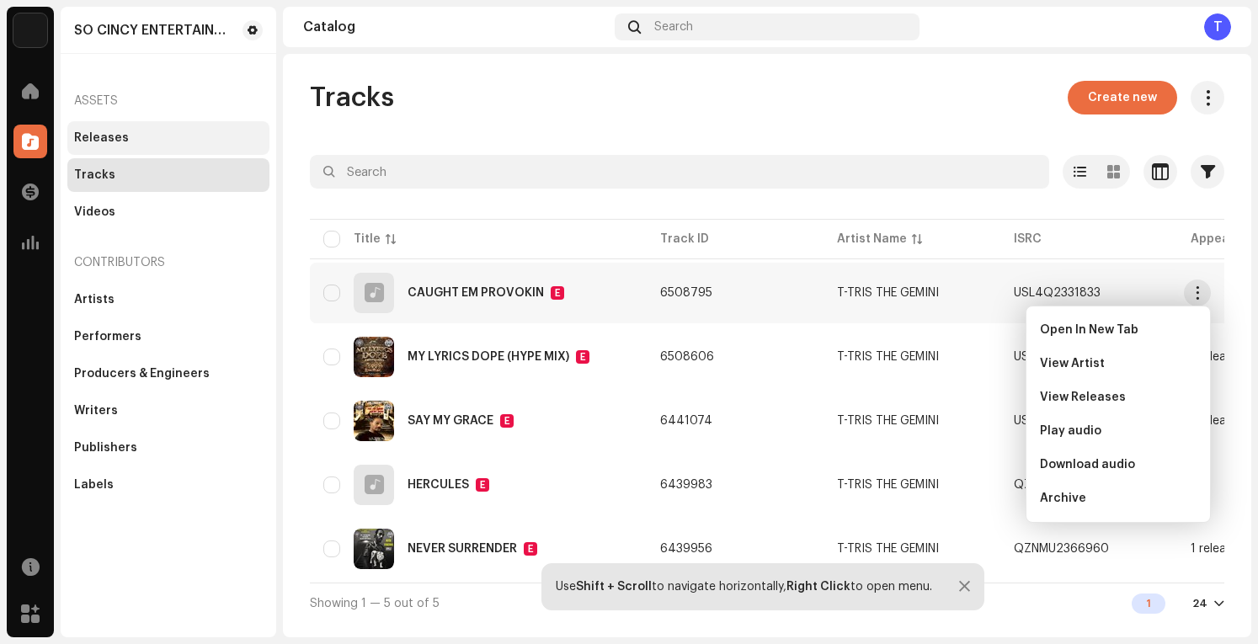
click at [154, 134] on div "Releases" at bounding box center [168, 137] width 189 height 13
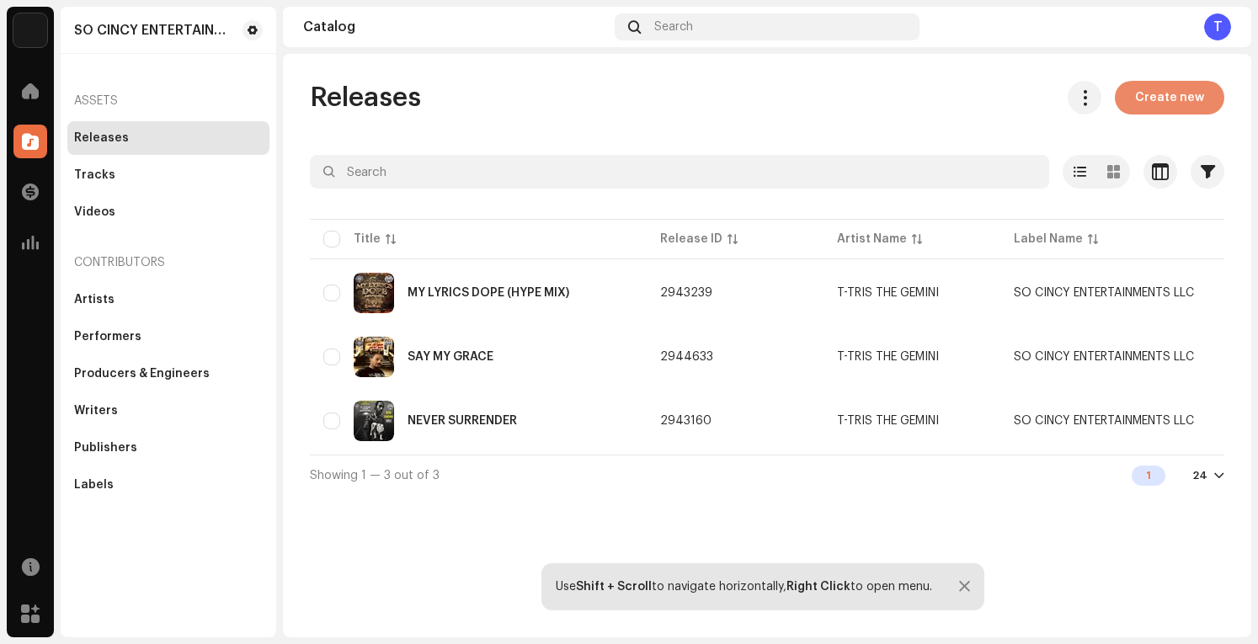
click at [1163, 97] on span "Create new" at bounding box center [1169, 98] width 69 height 34
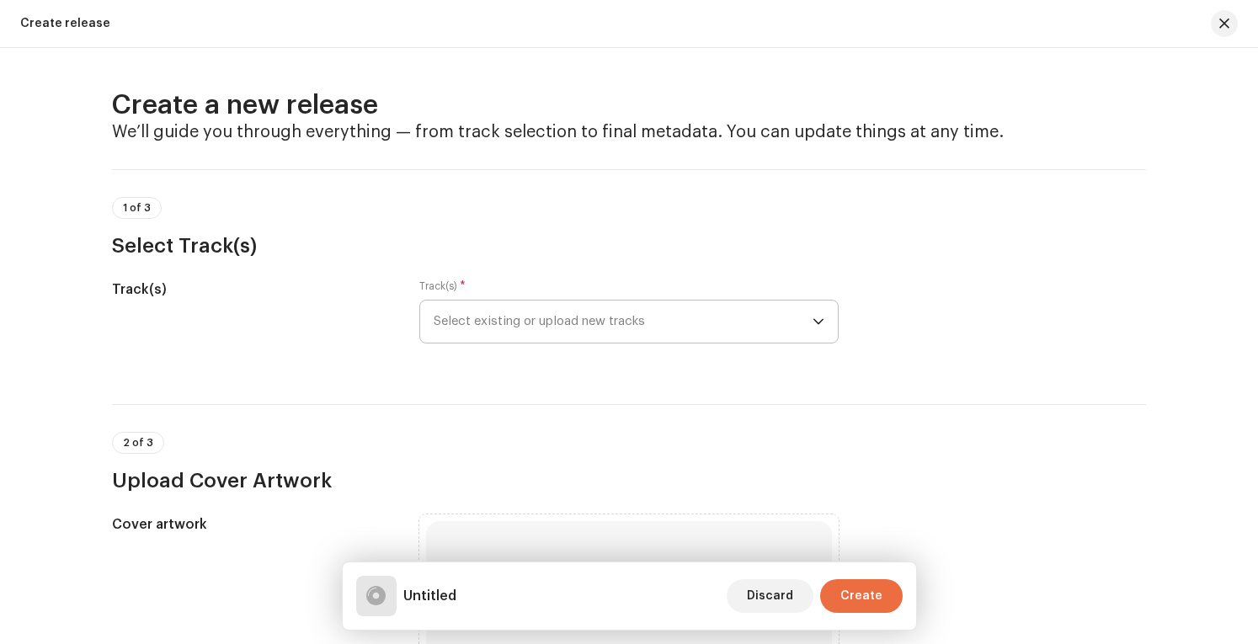
click at [643, 317] on span "Select existing or upload new tracks" at bounding box center [623, 322] width 379 height 42
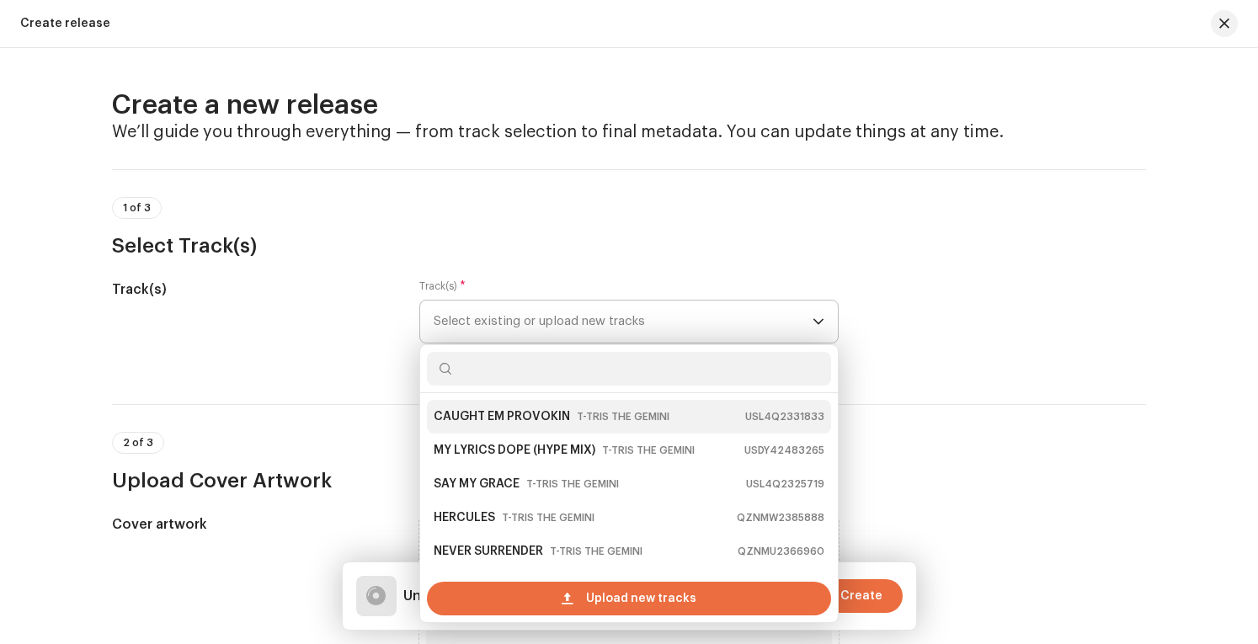
click at [577, 410] on small "T-TRIS THE GEMINI" at bounding box center [623, 416] width 93 height 17
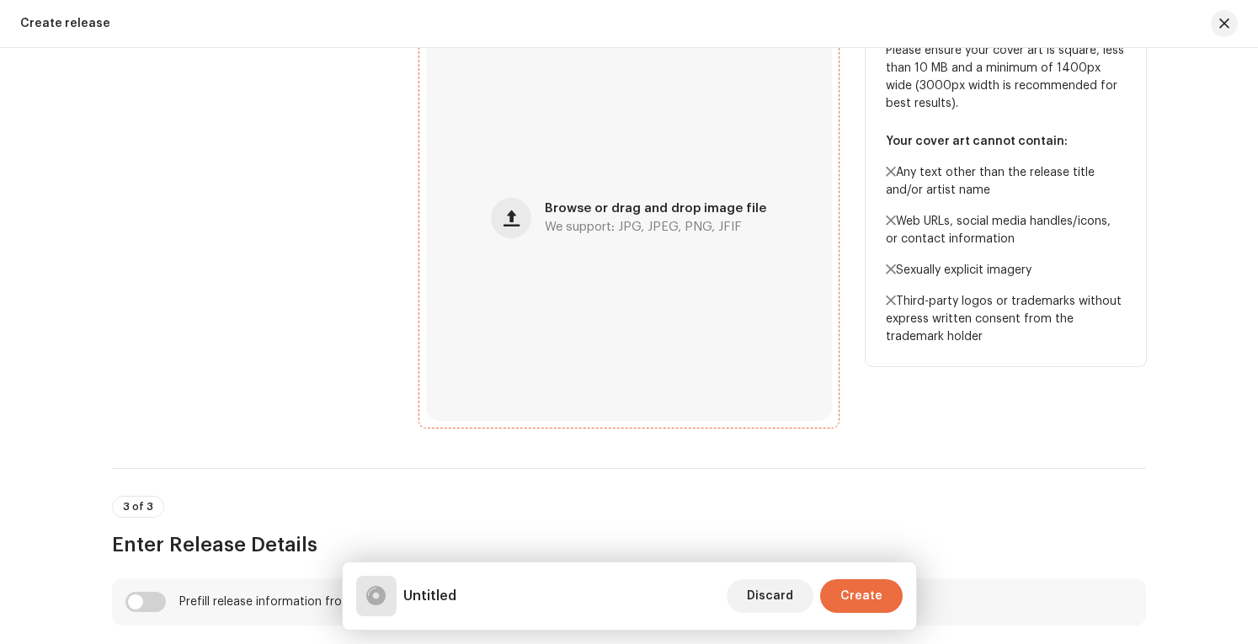
scroll to position [758, 0]
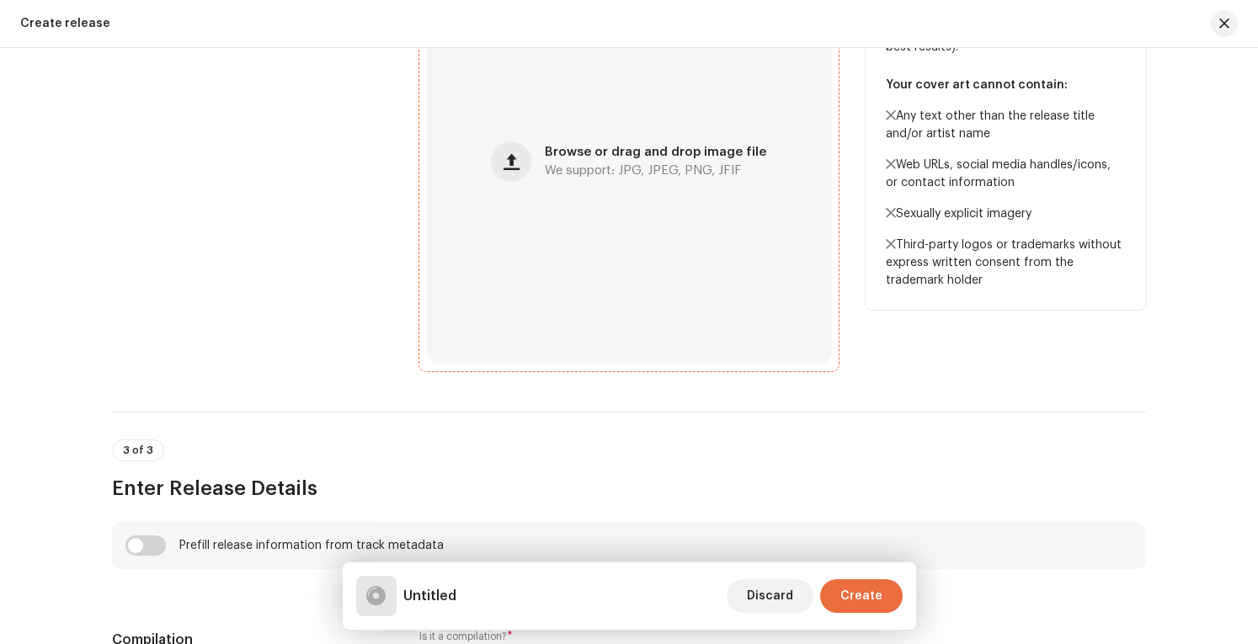
click at [537, 160] on div "Browse or drag and drop image file We support: JPG, JPEG, PNG, JFIF" at bounding box center [629, 162] width 406 height 406
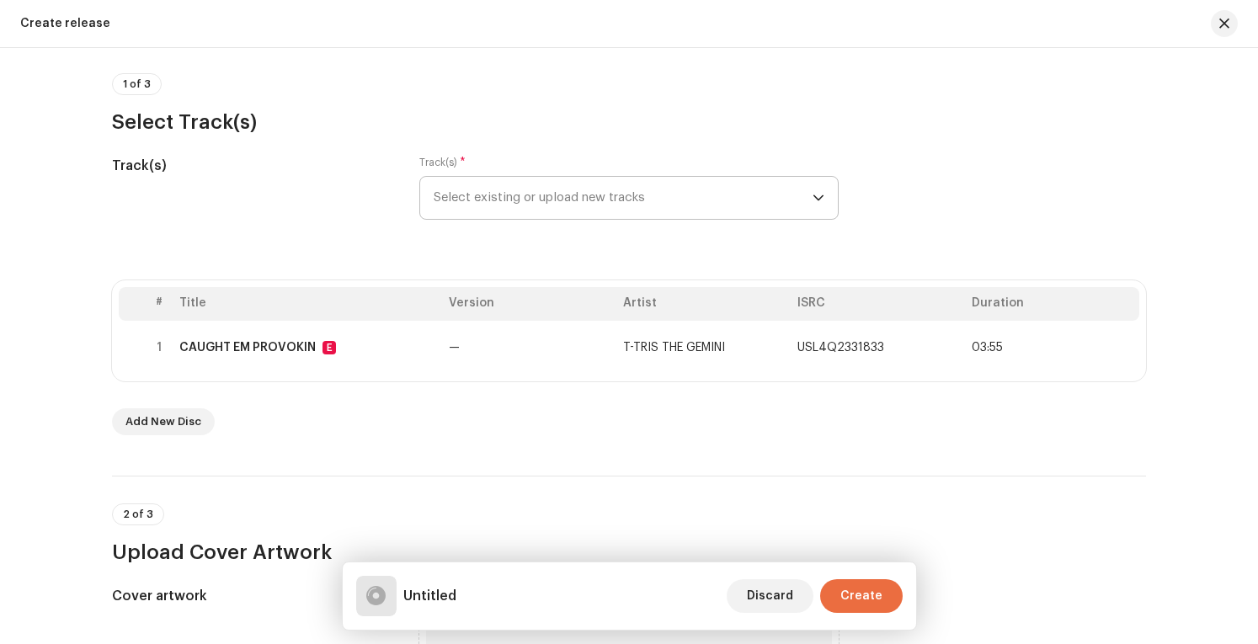
scroll to position [0, 0]
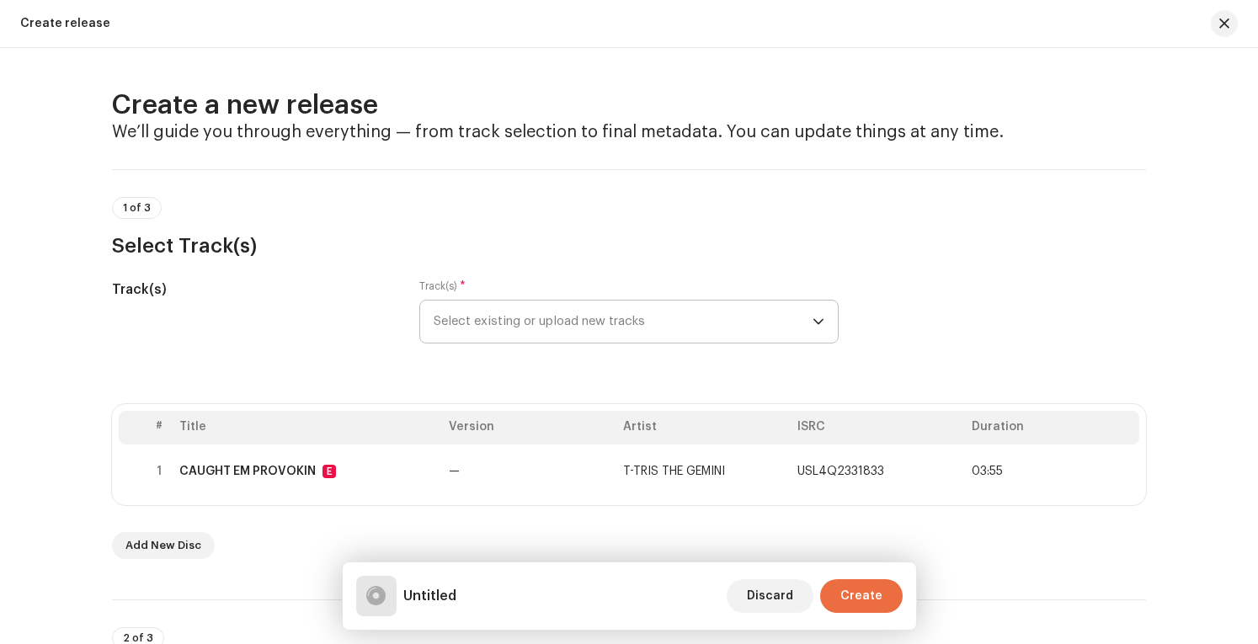
click at [740, 328] on span "Select existing or upload new tracks" at bounding box center [623, 322] width 379 height 42
